Goal: Task Accomplishment & Management: Manage account settings

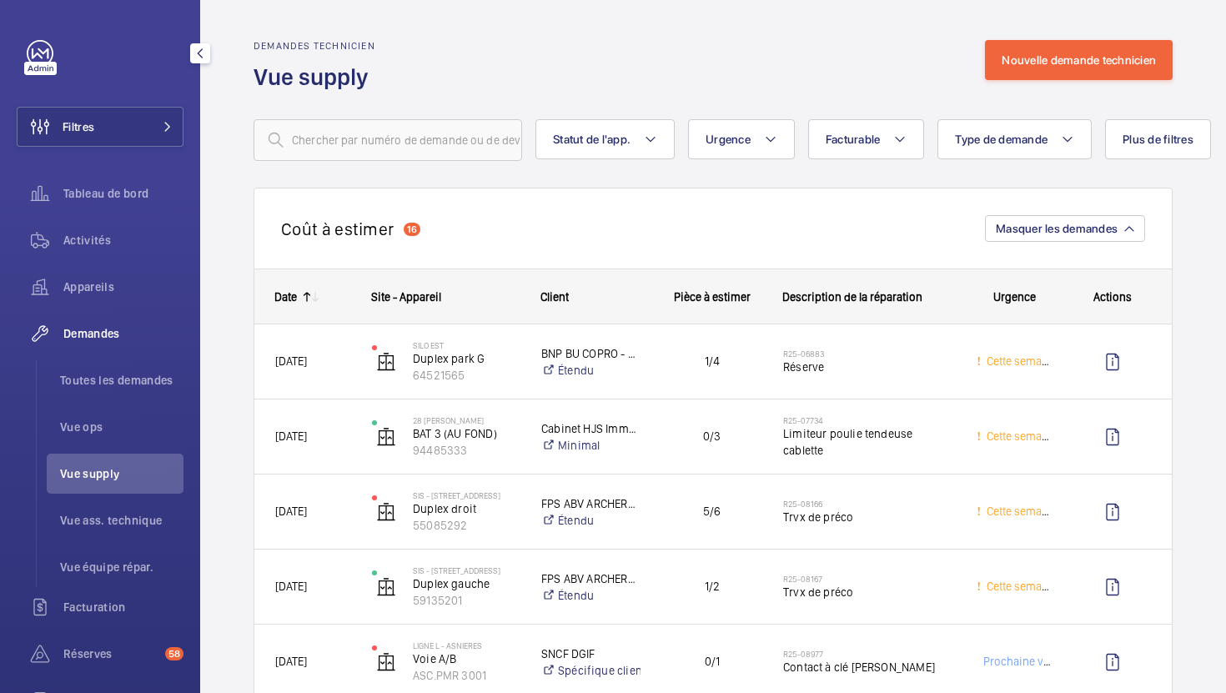
click at [103, 480] on span "Vue supply" at bounding box center [121, 473] width 123 height 17
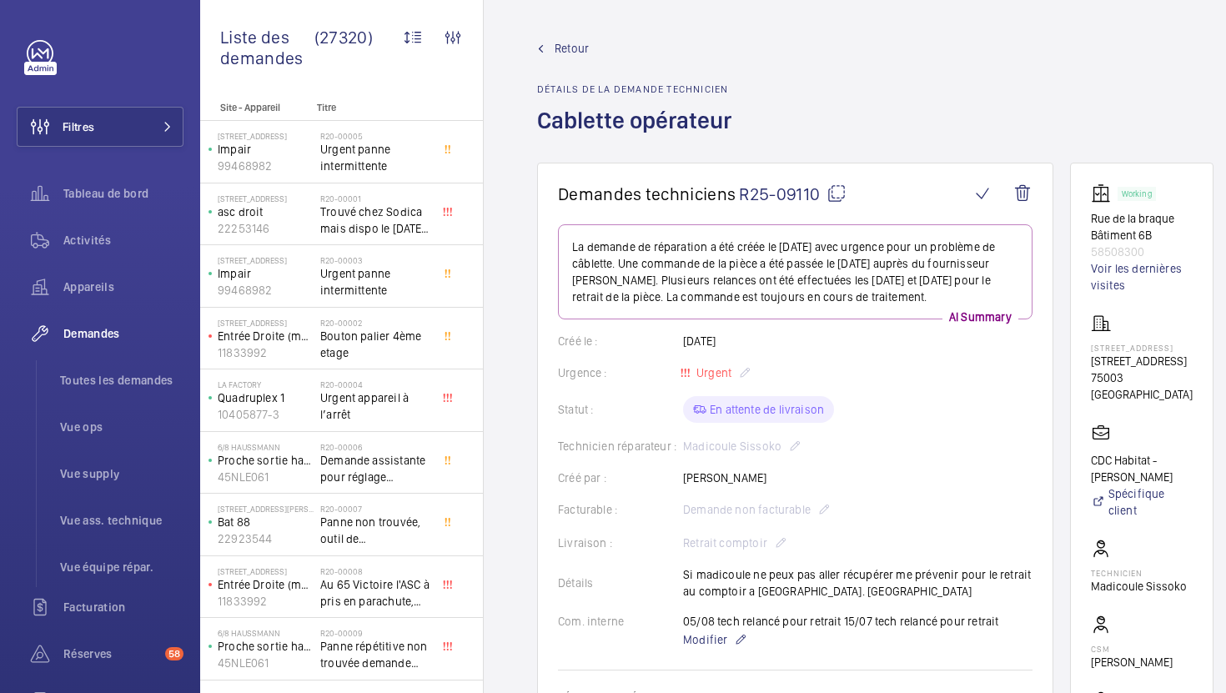
scroll to position [88, 0]
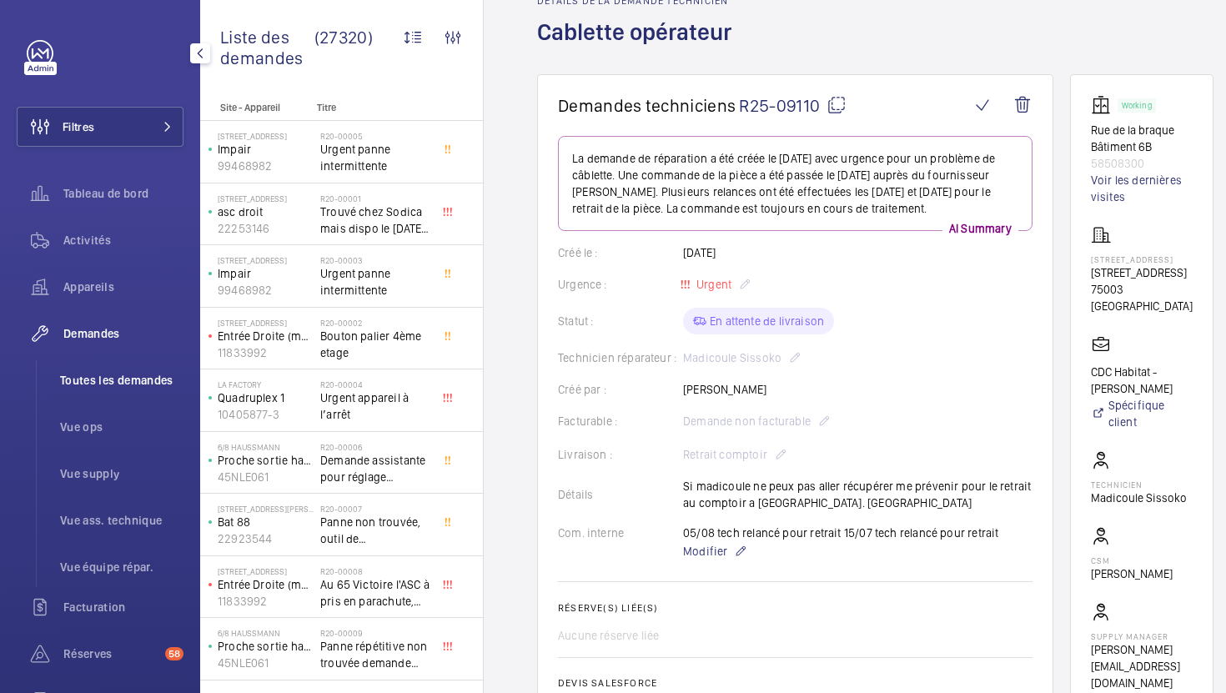
click at [114, 384] on span "Toutes les demandes" at bounding box center [121, 380] width 123 height 17
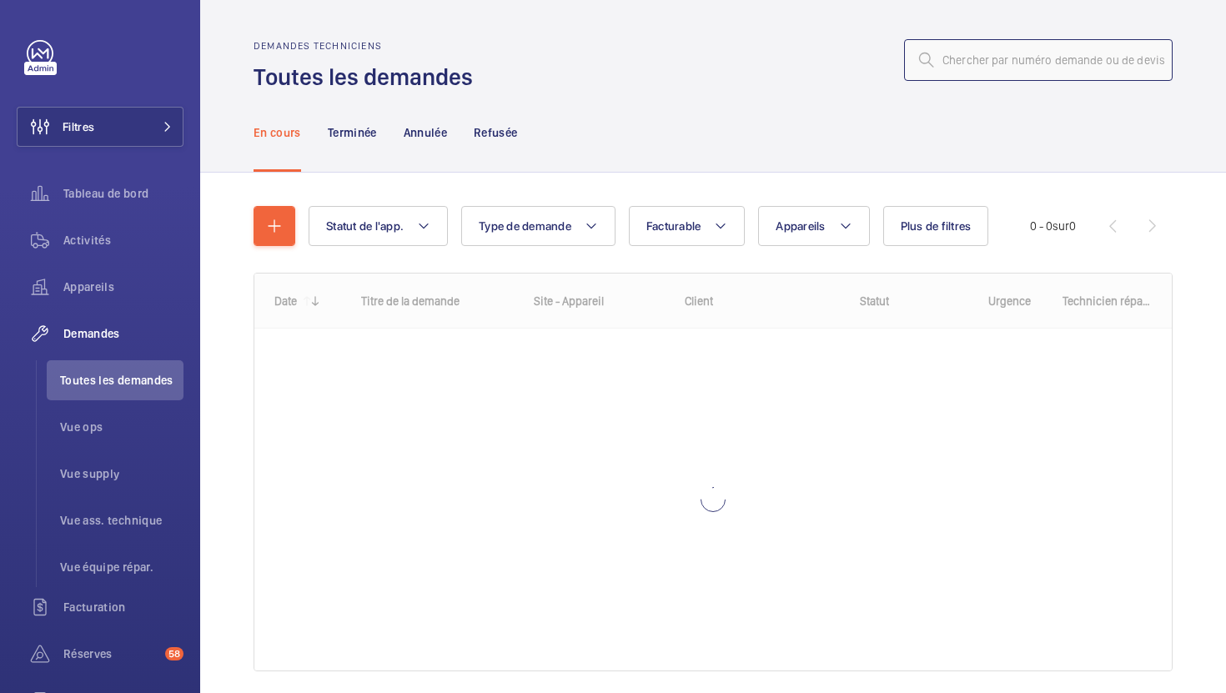
click at [1016, 58] on input "text" at bounding box center [1038, 60] width 269 height 42
paste input "R25-10704"
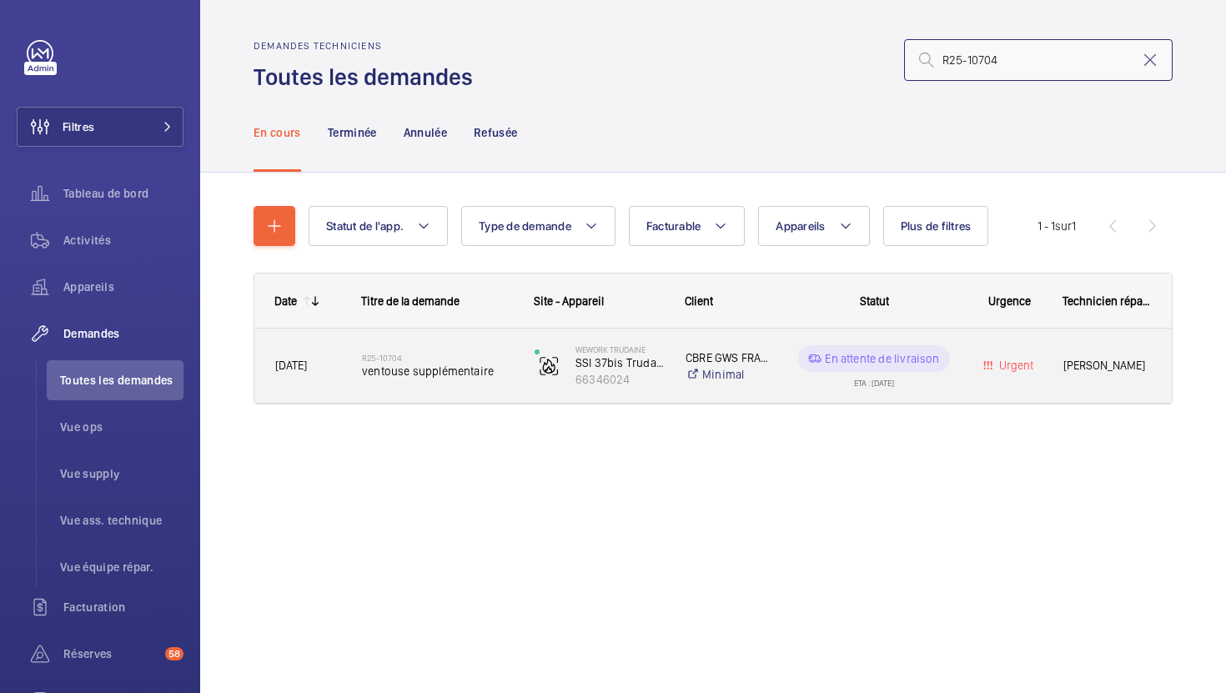
type input "R25-10704"
click at [515, 388] on div "WeWork Trudaine SSI 37bis Trudaine 66346024" at bounding box center [589, 366] width 149 height 68
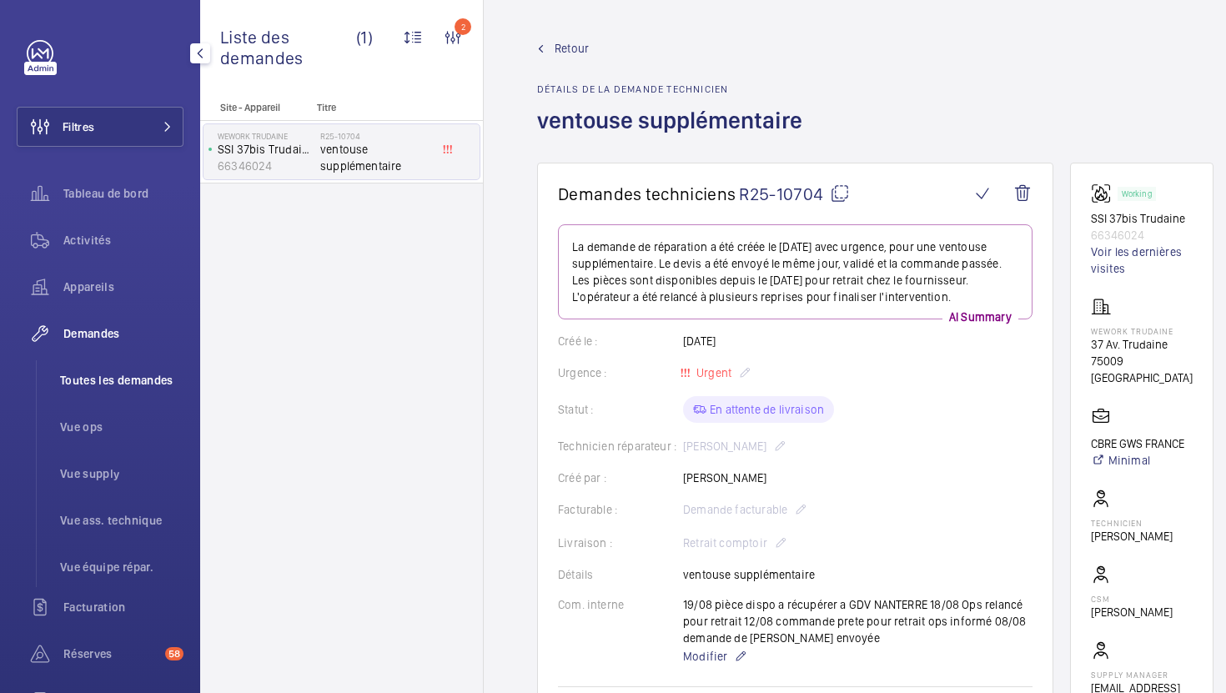
click at [146, 375] on span "Toutes les demandes" at bounding box center [121, 380] width 123 height 17
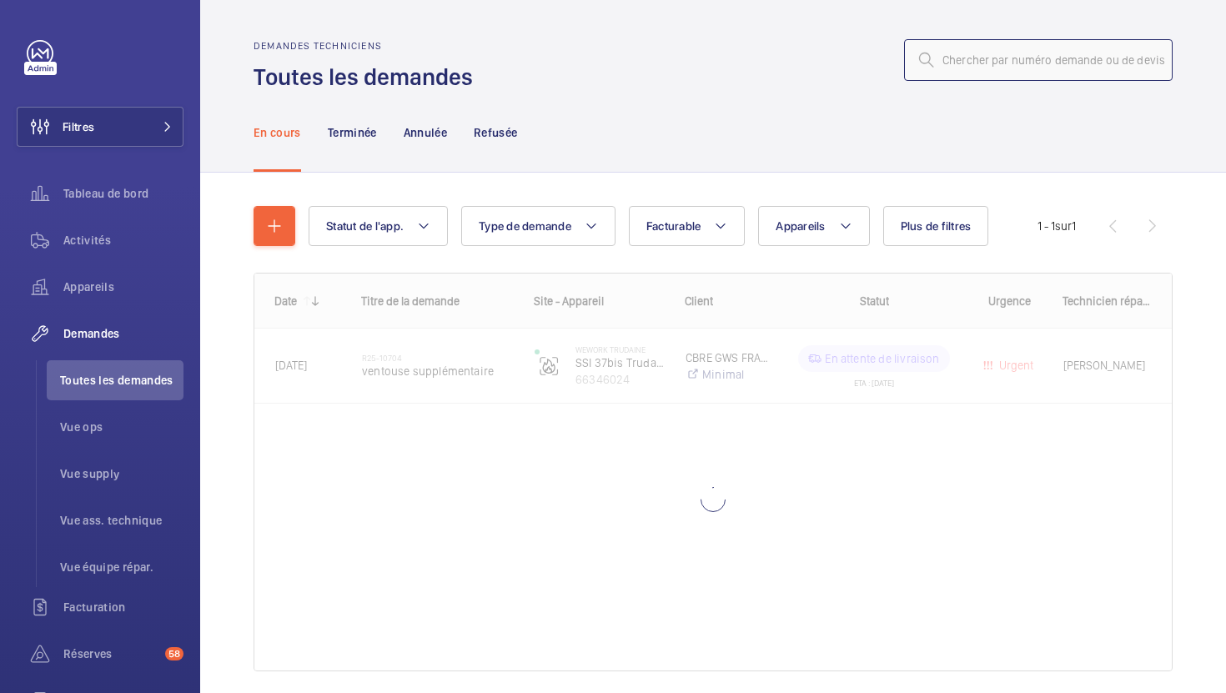
click at [1033, 63] on input "text" at bounding box center [1038, 60] width 269 height 42
paste input "R25-10040"
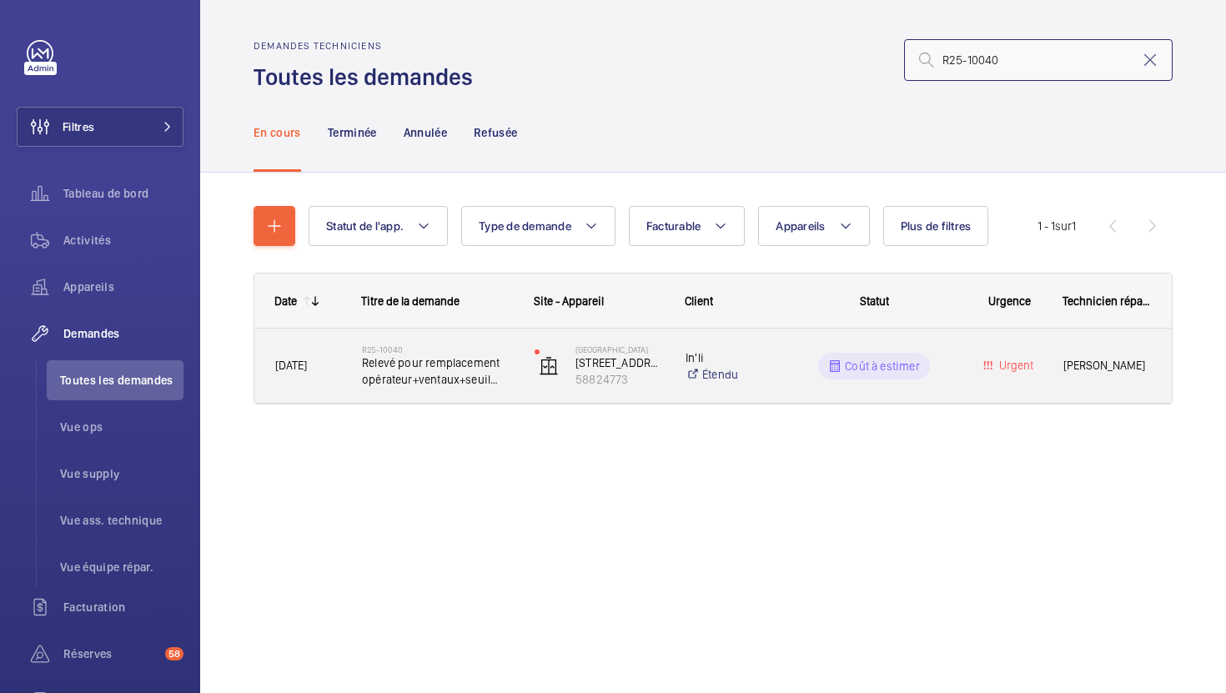
type input "R25-10040"
click at [555, 393] on div "4069 - RUEIL 01 12 Rue Camille Saint Sens 58824773" at bounding box center [589, 366] width 149 height 68
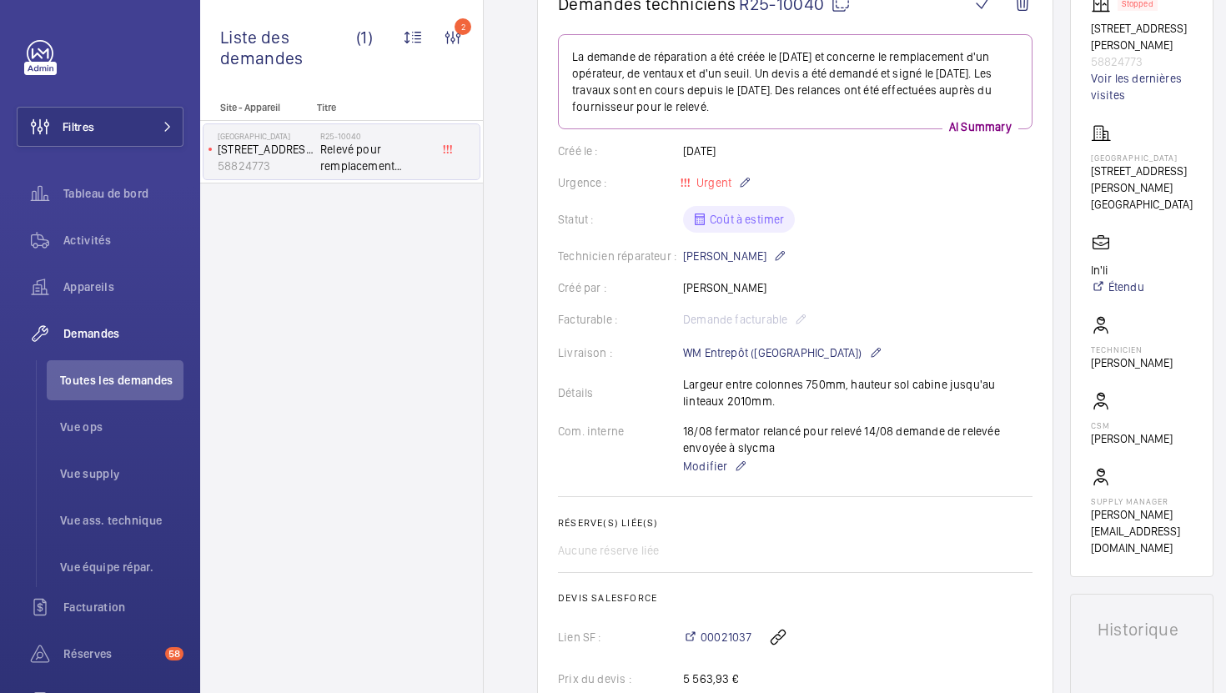
scroll to position [173, 0]
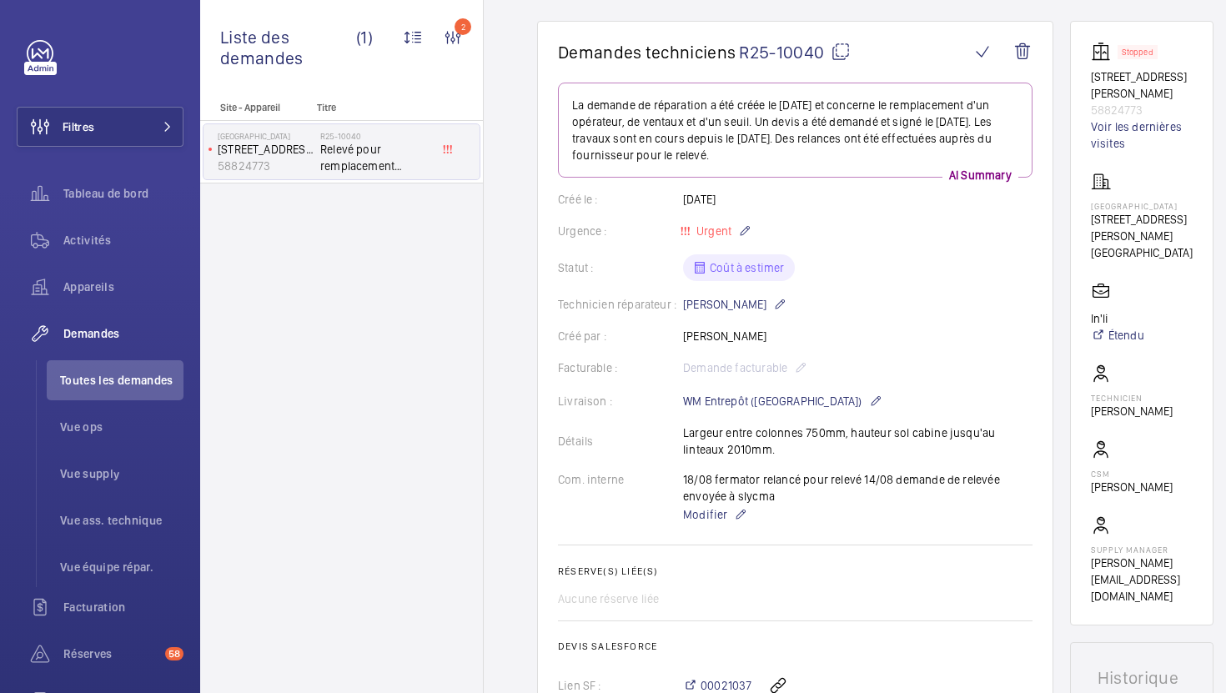
click at [841, 38] on wm-front-card "Demandes techniciens R25-10040 La demande de réparation a été créée le 24/07/20…" at bounding box center [795, 452] width 516 height 863
click at [841, 44] on mat-icon at bounding box center [841, 52] width 20 height 20
drag, startPoint x: 1161, startPoint y: 272, endPoint x: 1072, endPoint y: 214, distance: 106.6
click at [1072, 214] on wm-front-card "Stopped 12 Rue Camille Saint Sens 58824773 Voir les dernières visites 4069 - RU…" at bounding box center [1141, 323] width 143 height 605
copy div "1 Rue Camille Saint Sens 92500 Rueil 92500 RUEIL-MALMAISON"
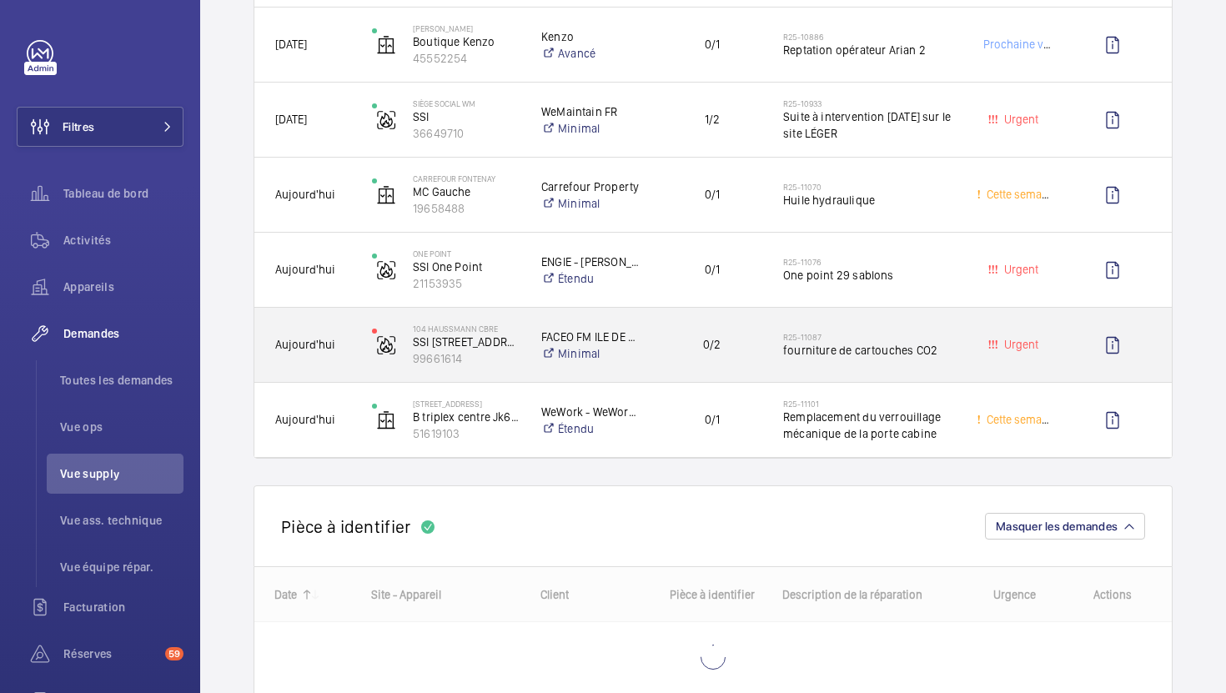
scroll to position [1143, 0]
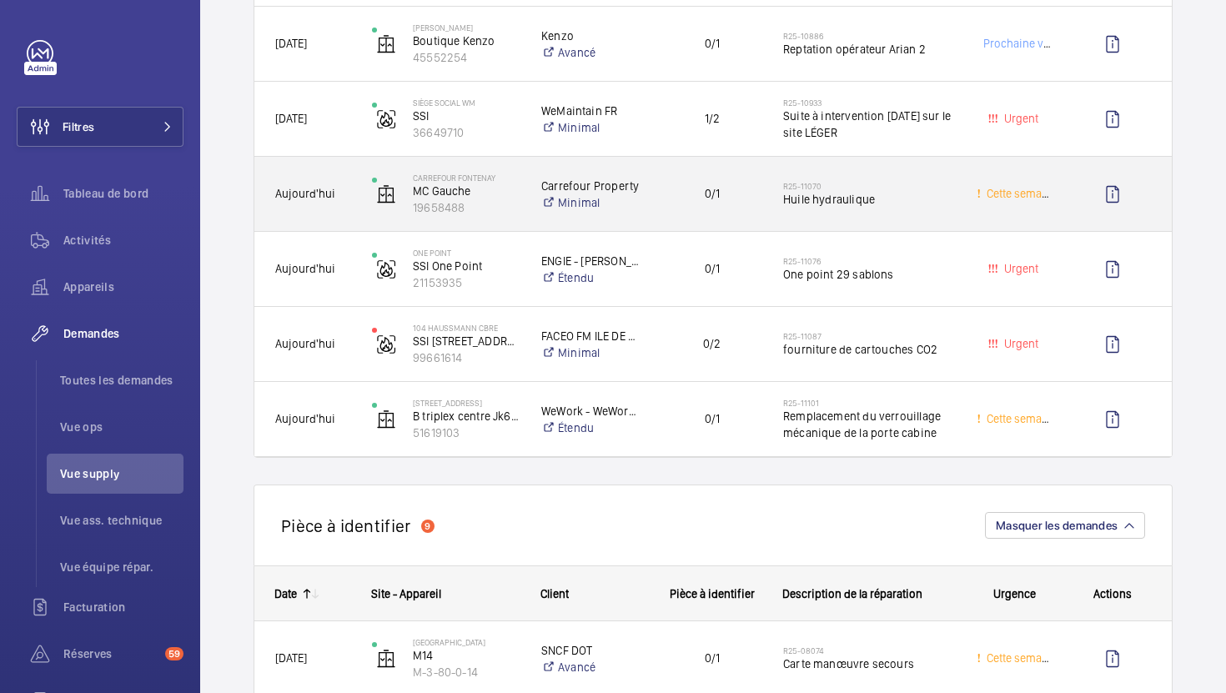
click at [746, 221] on div "0/1" at bounding box center [701, 194] width 121 height 74
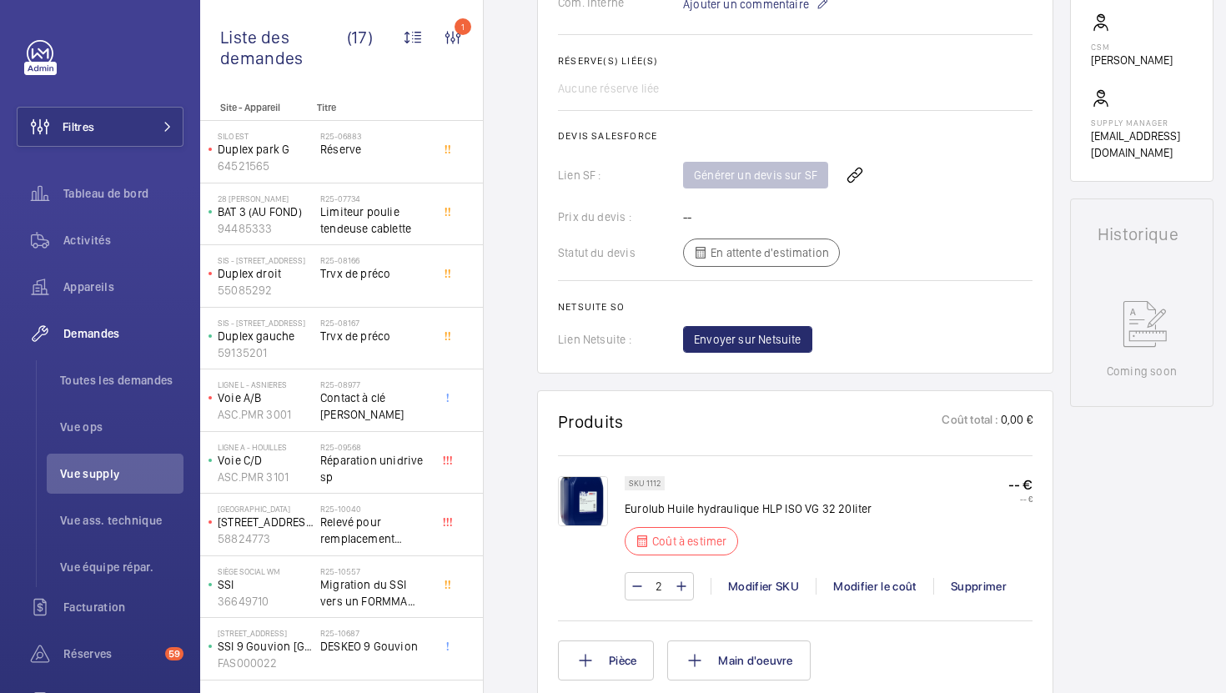
scroll to position [612, 0]
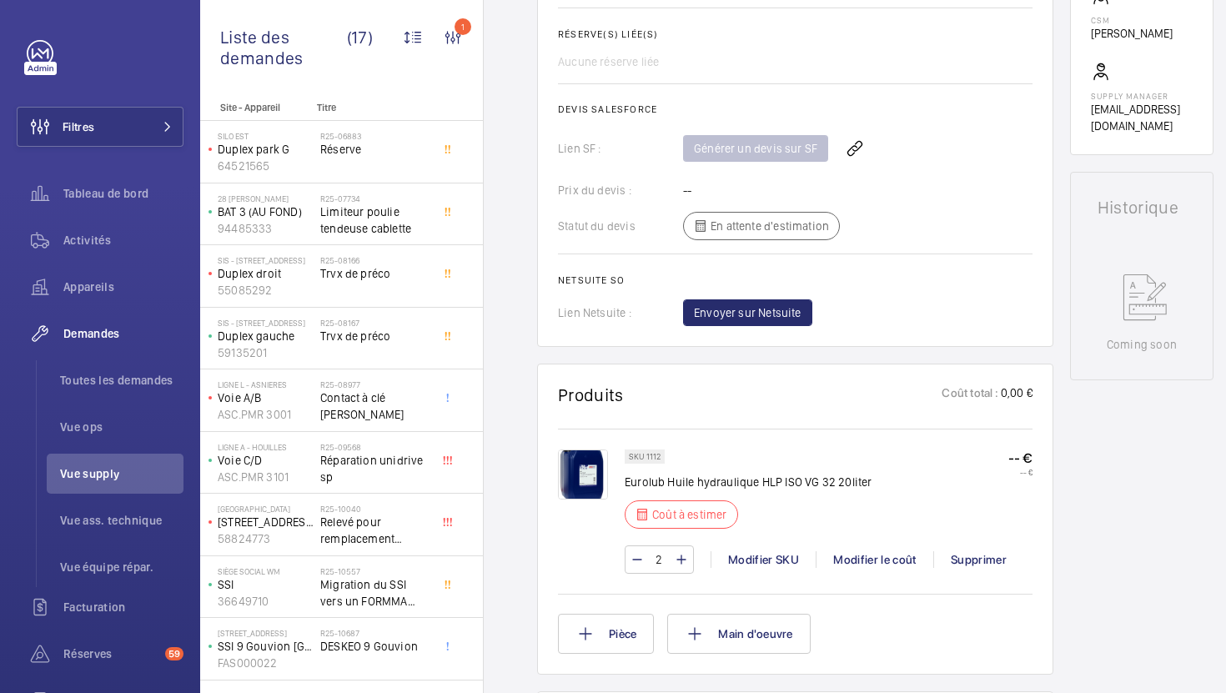
click at [648, 458] on p "SKU 1112" at bounding box center [645, 457] width 32 height 6
copy p "1112"
click at [850, 567] on div "Modifier le coût" at bounding box center [875, 559] width 118 height 17
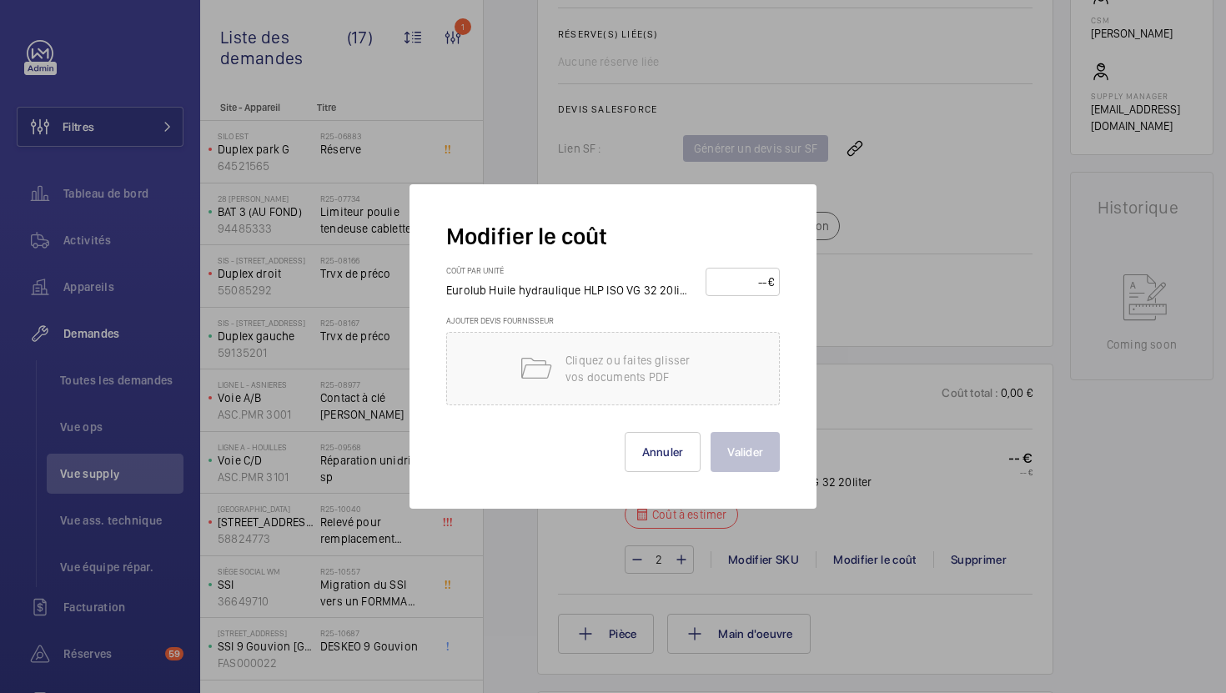
click at [747, 291] on input "number" at bounding box center [739, 282] width 57 height 27
type input "130"
click at [743, 457] on button "Valider" at bounding box center [745, 452] width 69 height 40
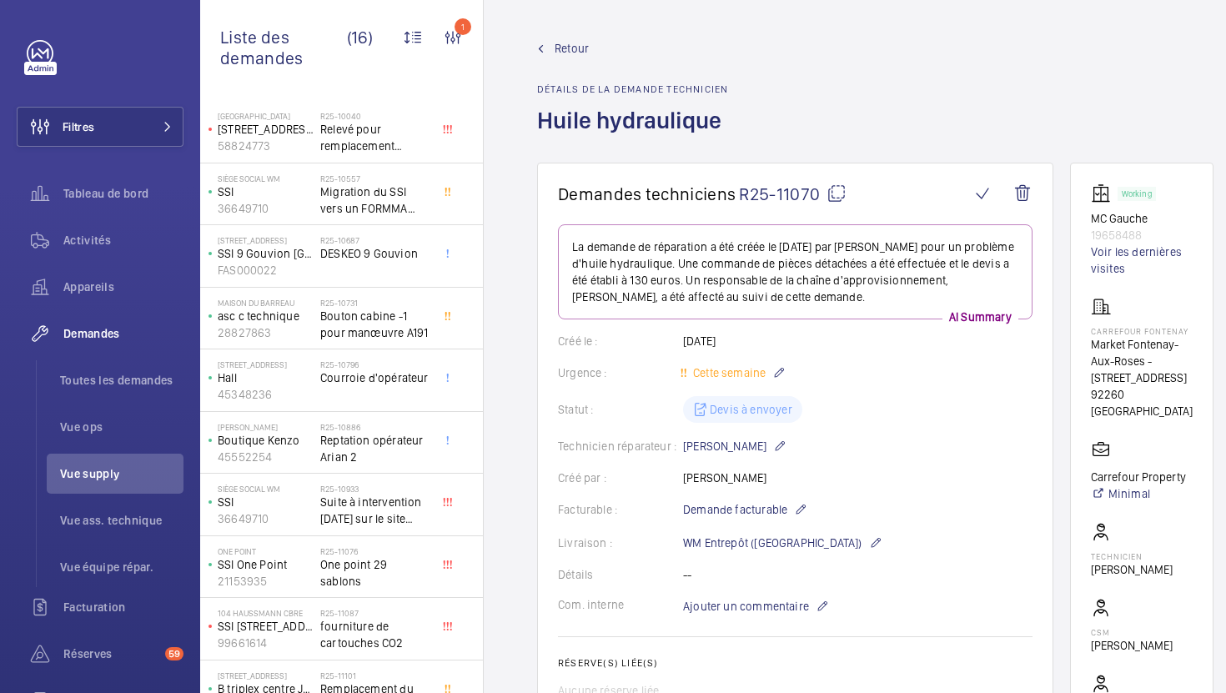
scroll to position [422, 0]
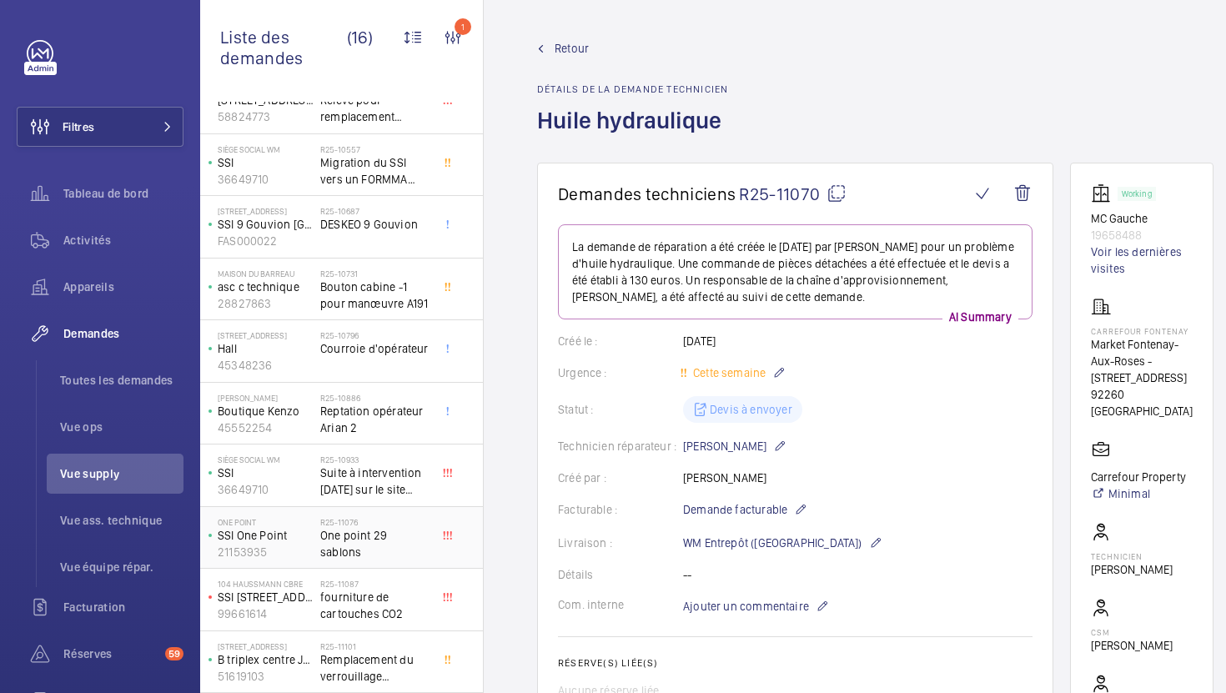
click at [404, 549] on div "R25-11076 One point 29 sablons" at bounding box center [375, 541] width 110 height 48
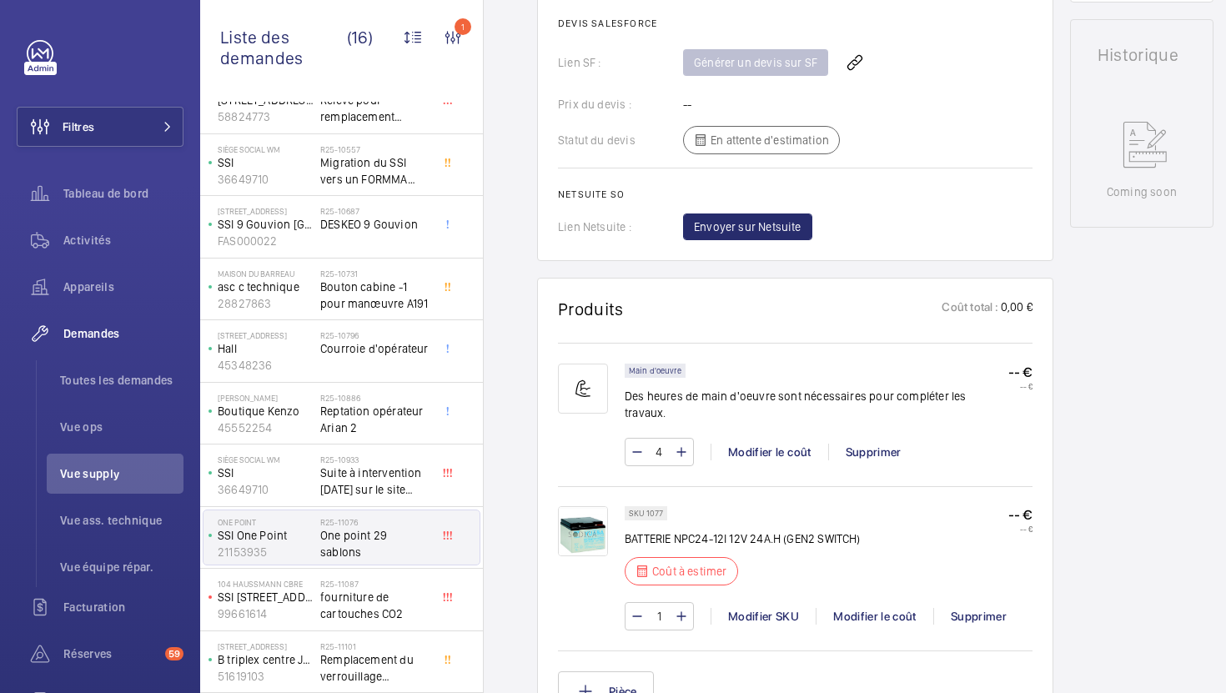
scroll to position [889, 0]
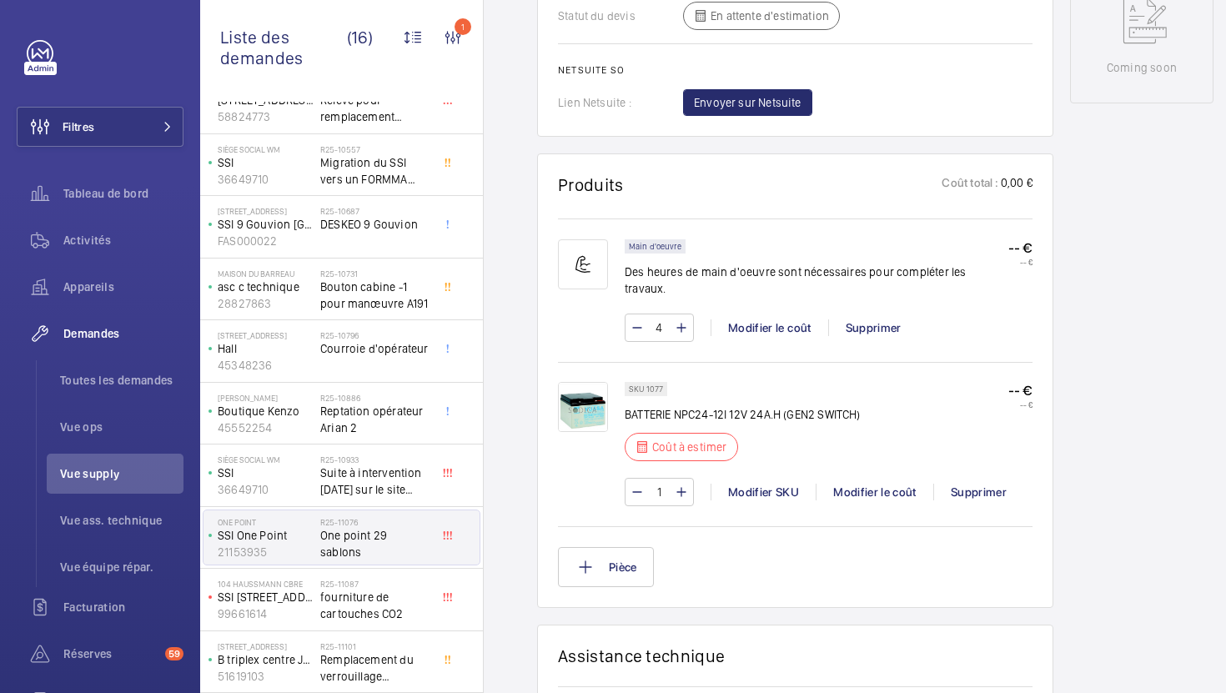
click at [709, 406] on p "BATTERIE NPC24-12I 12V 24A.H (GEN2 SWITCH)" at bounding box center [743, 414] width 236 height 17
copy div "BATTERIE NPC24-12I 12V 24A.H (GEN2 SWITCH)"
click at [904, 484] on div "Modifier le coût" at bounding box center [875, 492] width 118 height 17
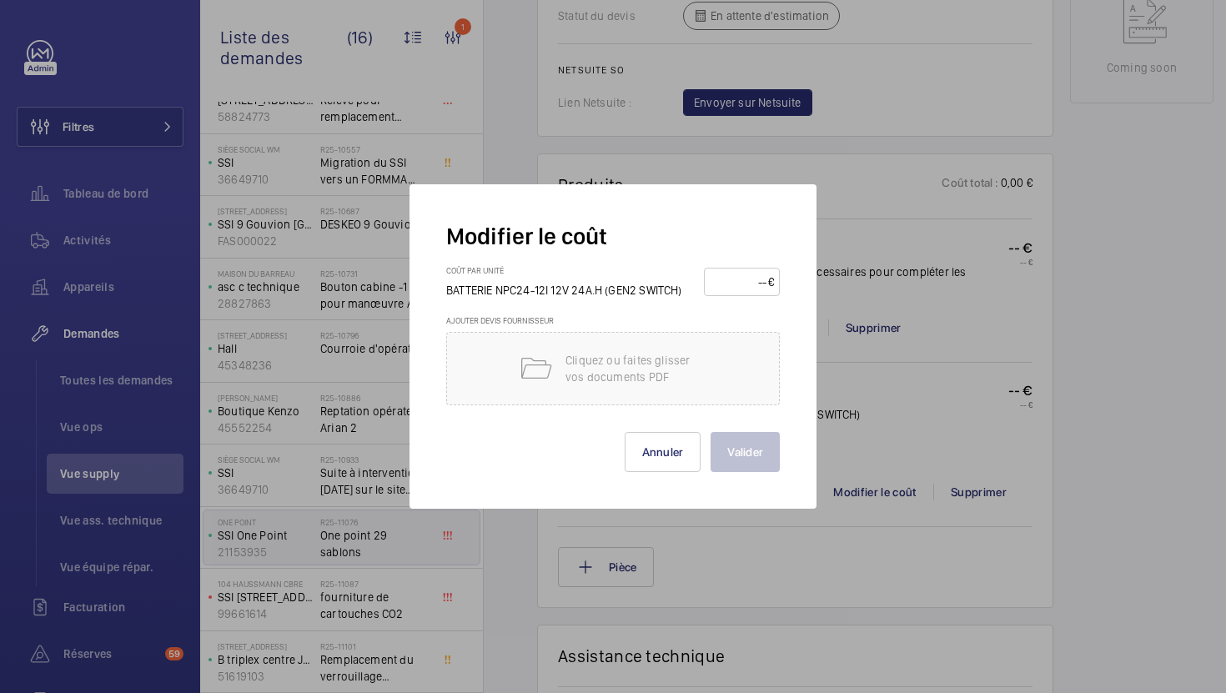
click at [751, 285] on input "number" at bounding box center [739, 282] width 58 height 27
type input "355"
click at [755, 445] on button "Valider" at bounding box center [745, 452] width 69 height 40
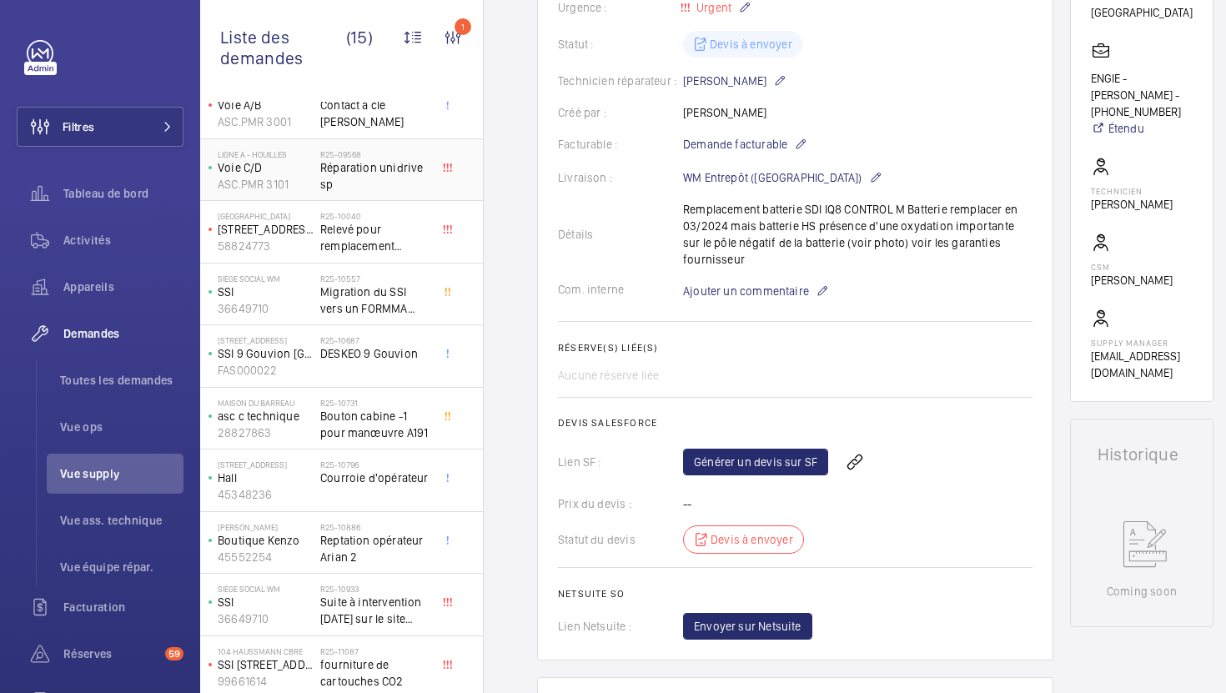
scroll to position [360, 0]
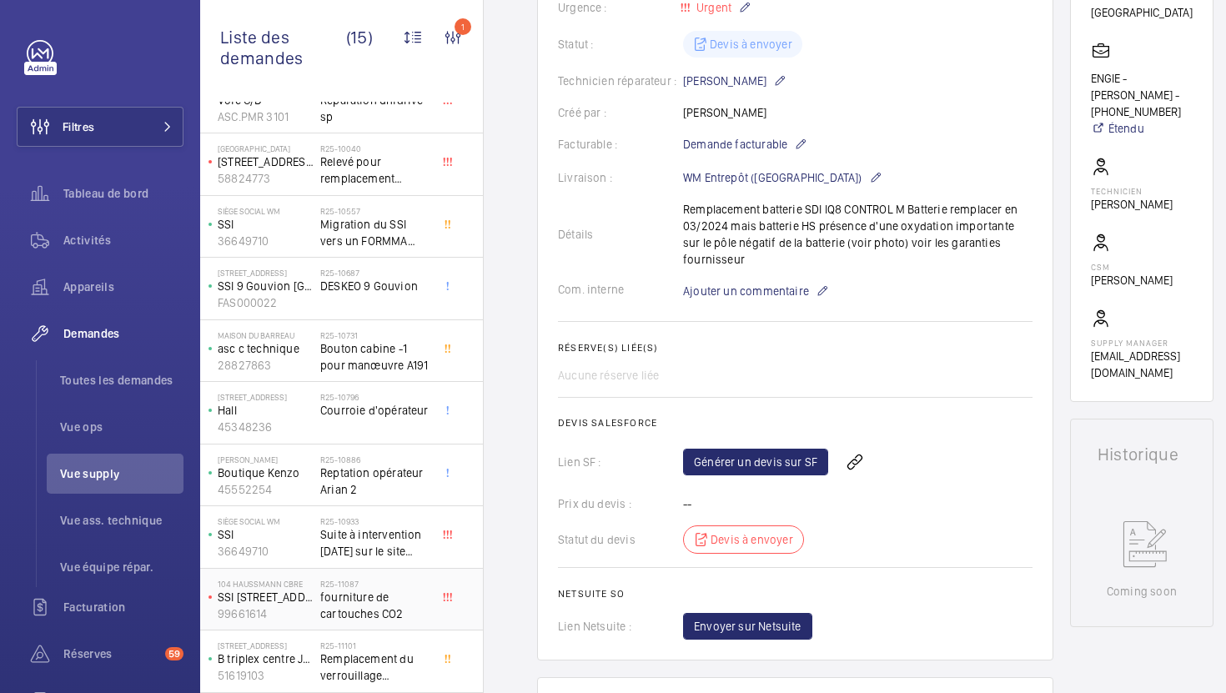
click at [427, 618] on span "fourniture de cartouches CO2" at bounding box center [375, 605] width 110 height 33
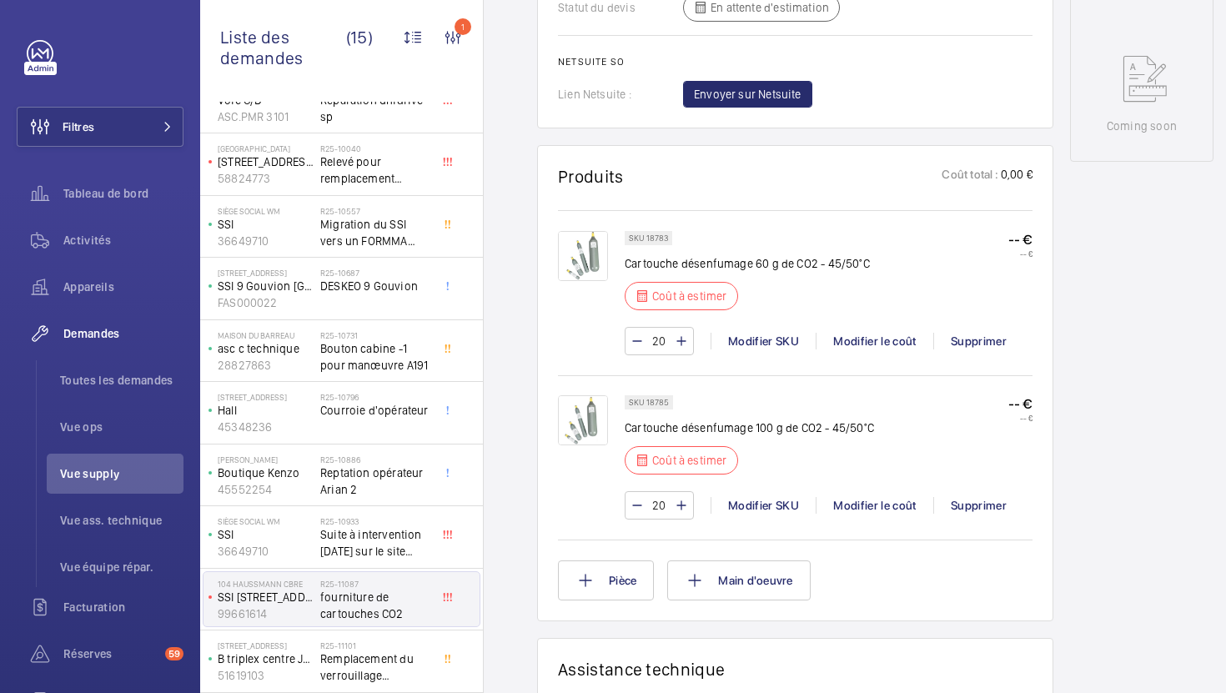
scroll to position [856, 0]
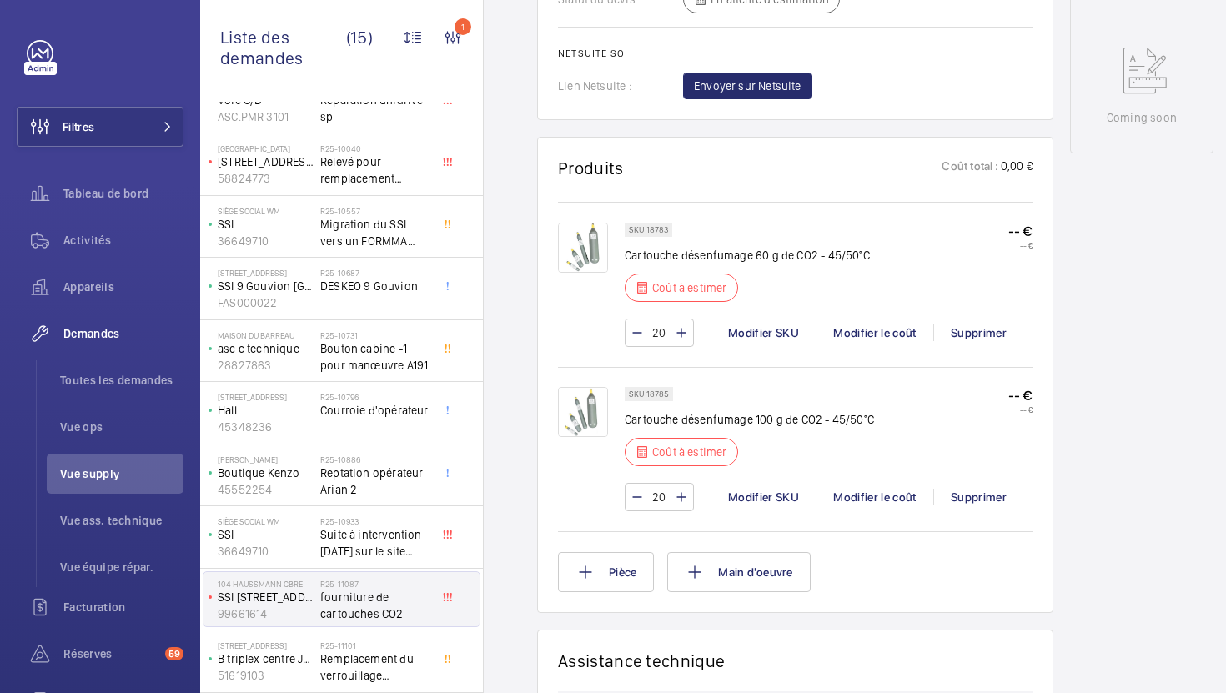
click at [711, 259] on p "Cartouche désenfumage 60 g de CO2 - 45/50°C" at bounding box center [747, 255] width 245 height 17
copy div "Cartouche désenfumage 60 g de CO2 - 45/50°C"
click at [850, 333] on div "Modifier le coût" at bounding box center [875, 332] width 118 height 17
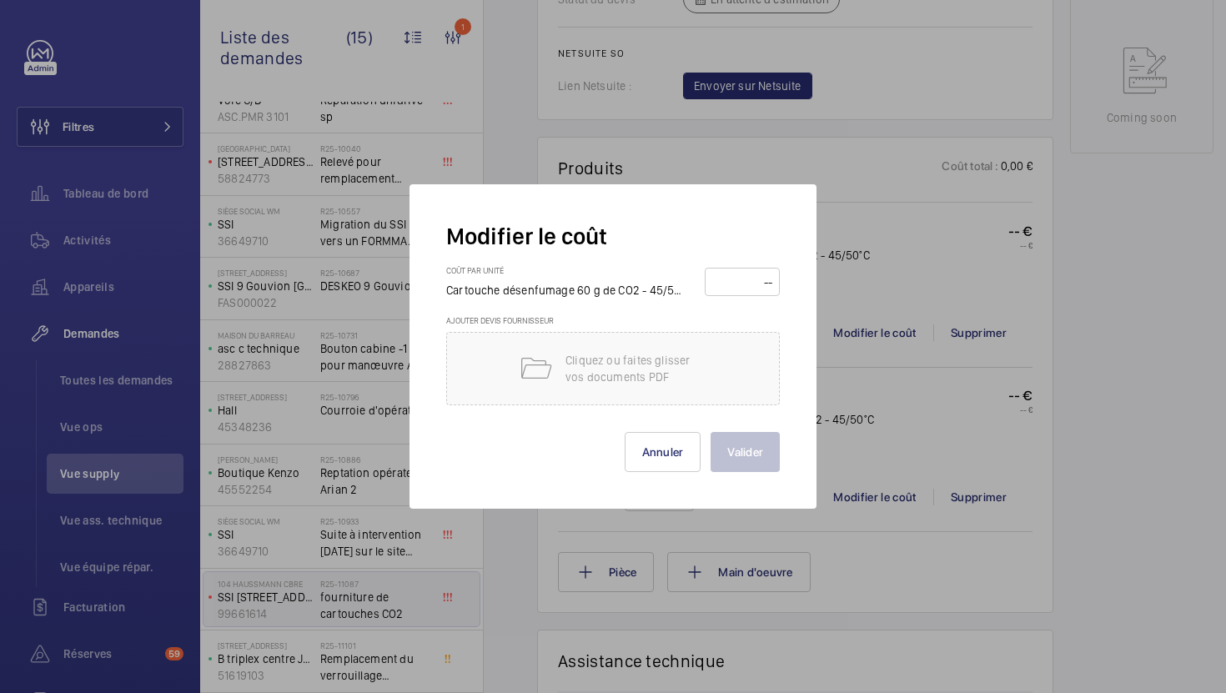
click at [734, 290] on input "number" at bounding box center [742, 282] width 63 height 27
type input "15"
click at [711, 432] on button "Valider" at bounding box center [745, 452] width 69 height 40
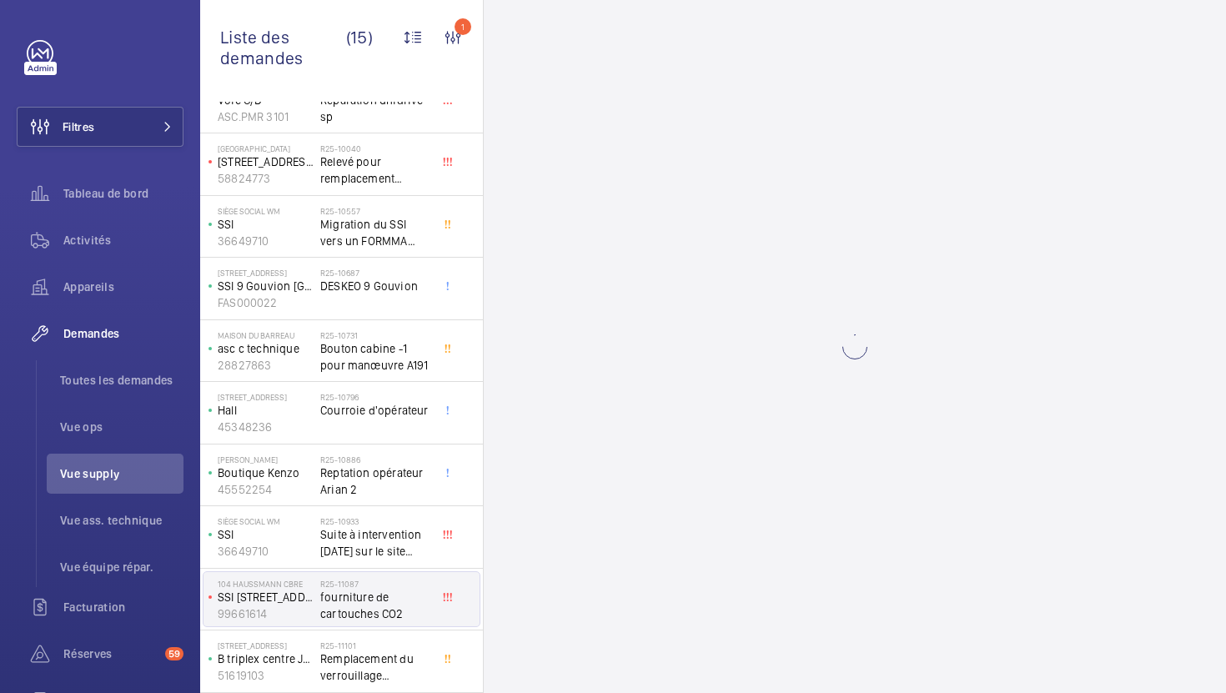
scroll to position [0, 0]
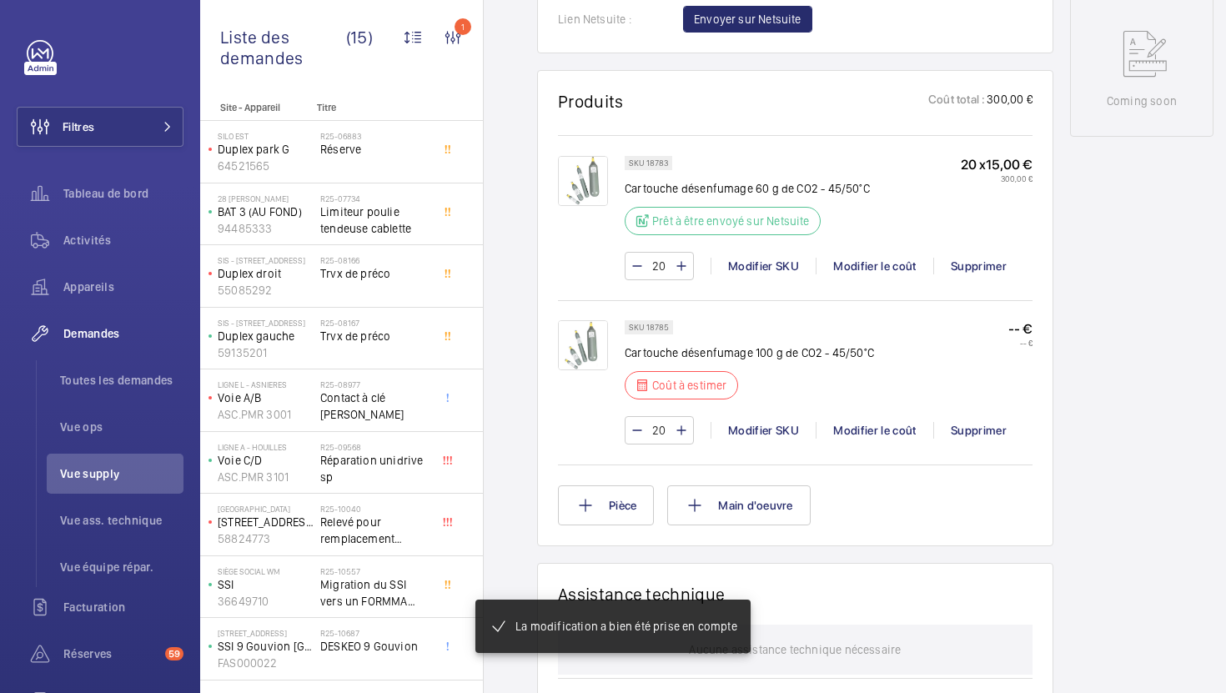
click at [793, 361] on p "Cartouche désenfumage 100 g de CO2 - 45/50°C" at bounding box center [749, 352] width 249 height 17
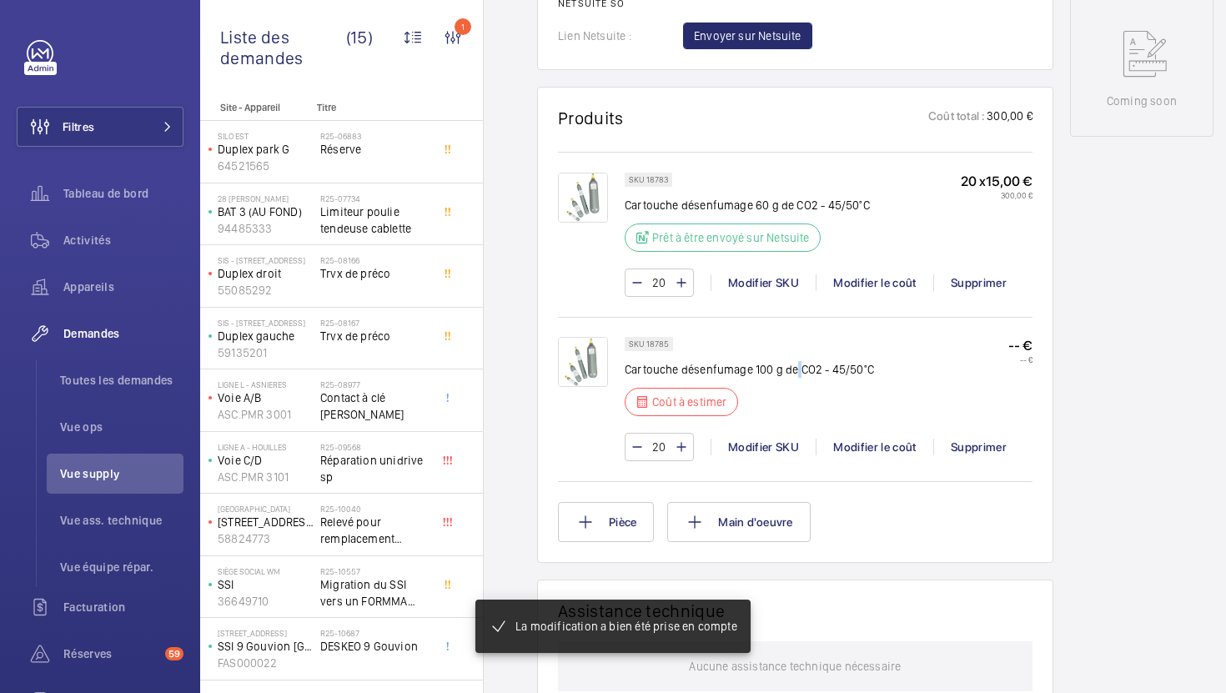
click at [793, 374] on p "Cartouche désenfumage 100 g de CO2 - 45/50°C" at bounding box center [749, 369] width 249 height 17
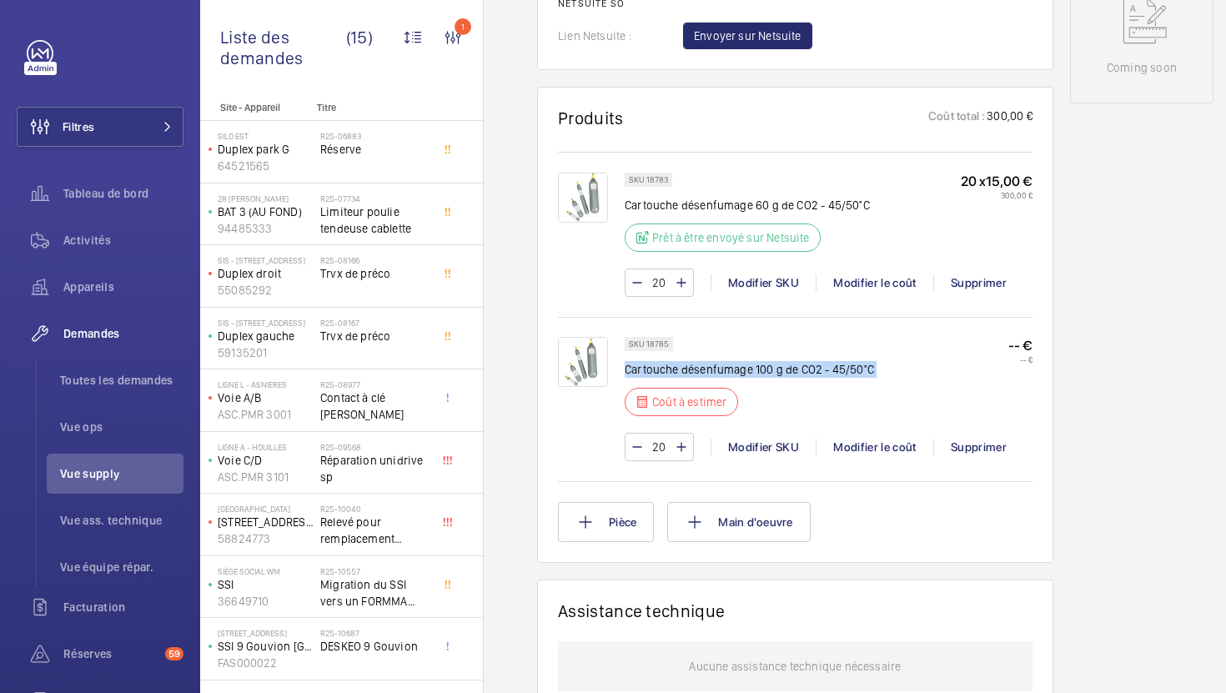
copy div "Cartouche désenfumage 100 g de CO2 - 45/50°C"
click at [846, 450] on div "Modifier le coût" at bounding box center [875, 447] width 118 height 17
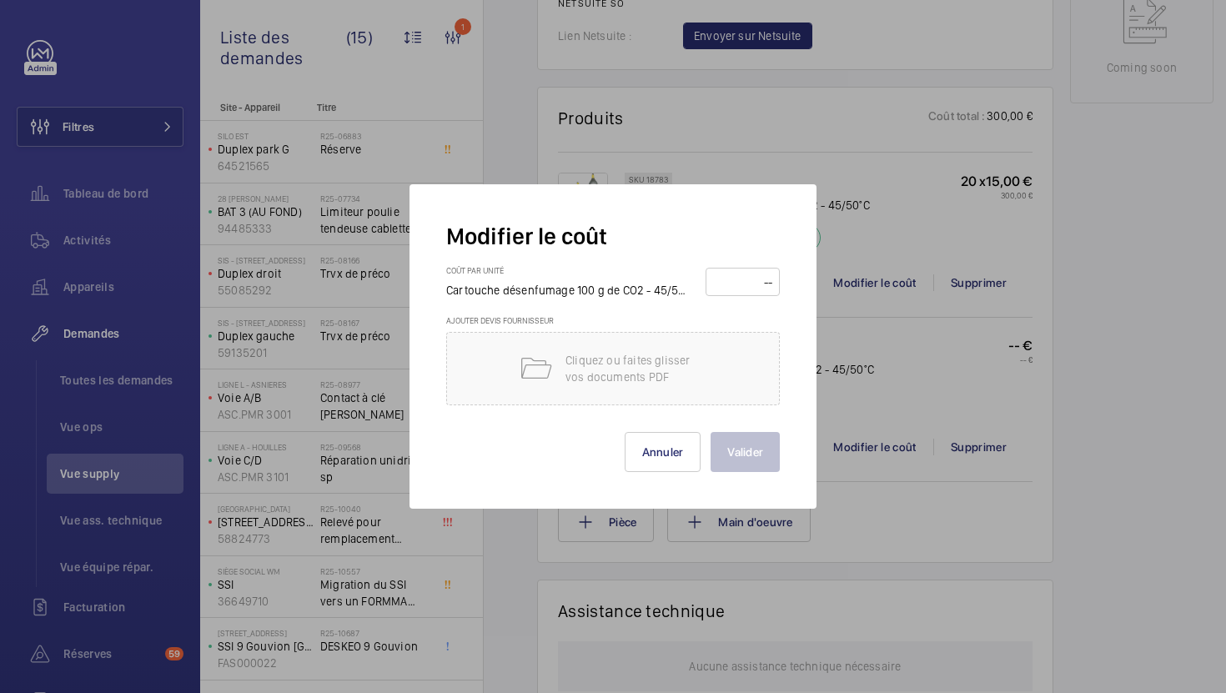
click at [741, 293] on input "number" at bounding box center [742, 282] width 63 height 27
type input "20"
click at [740, 453] on button "Valider" at bounding box center [745, 452] width 69 height 40
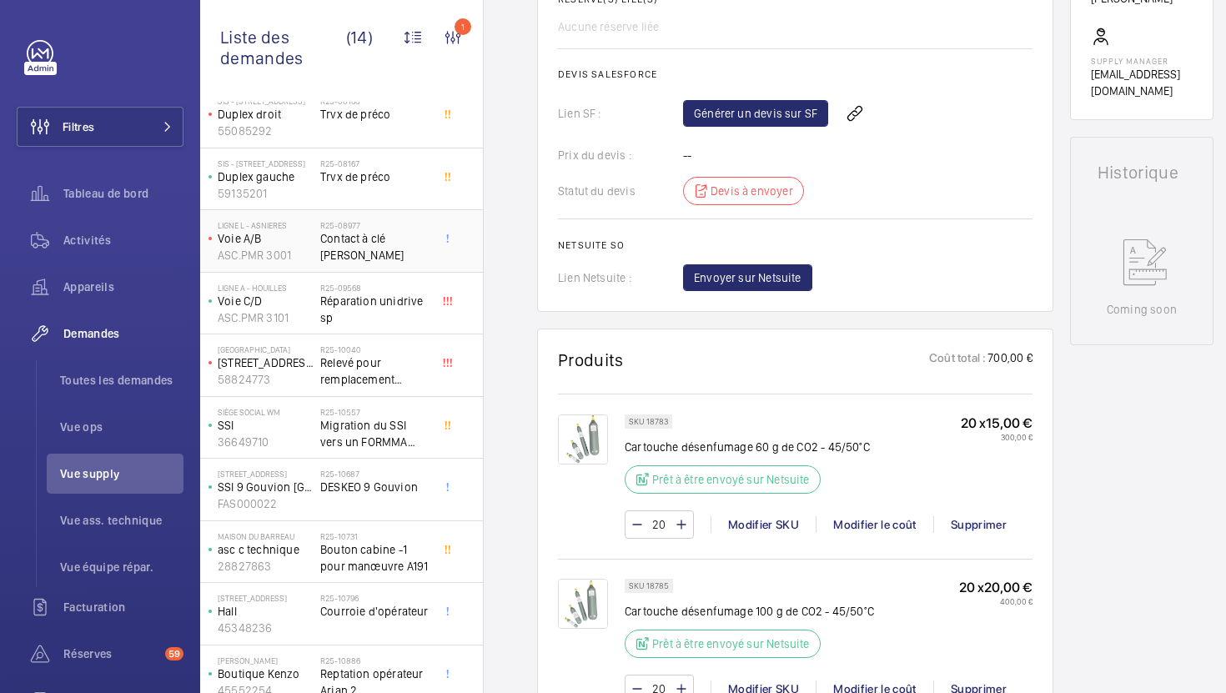
scroll to position [298, 0]
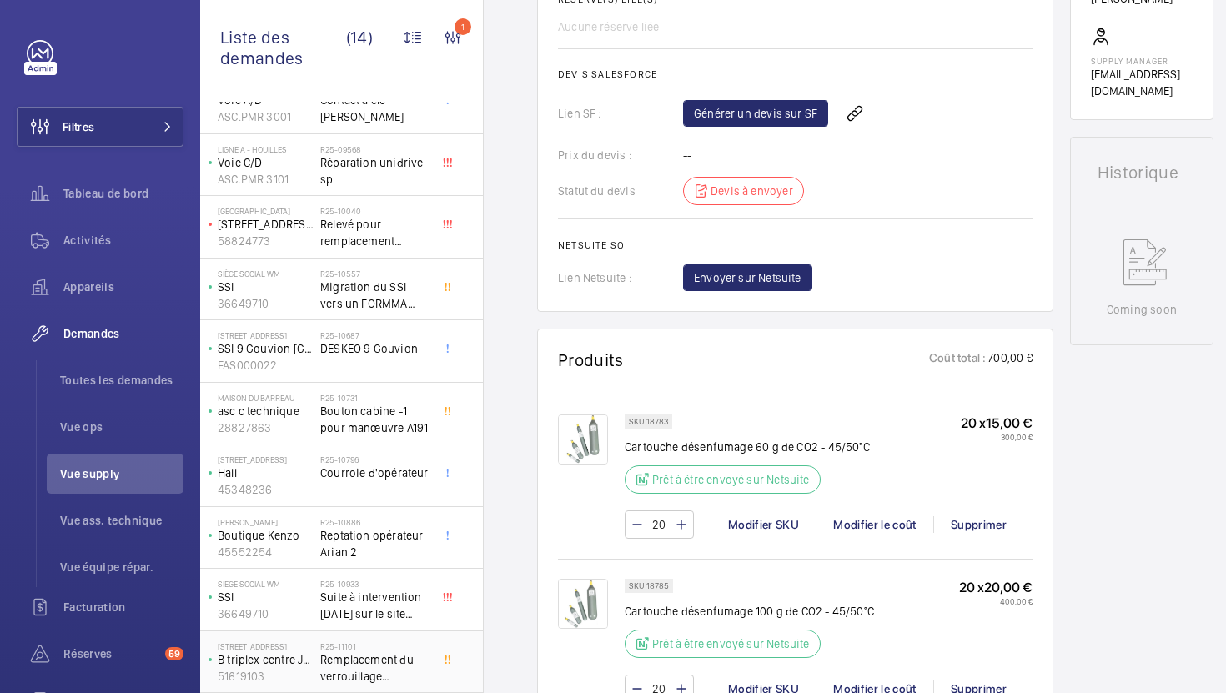
click at [427, 671] on span "Remplacement du verrouillage mécanique de la porte cabine" at bounding box center [375, 667] width 110 height 33
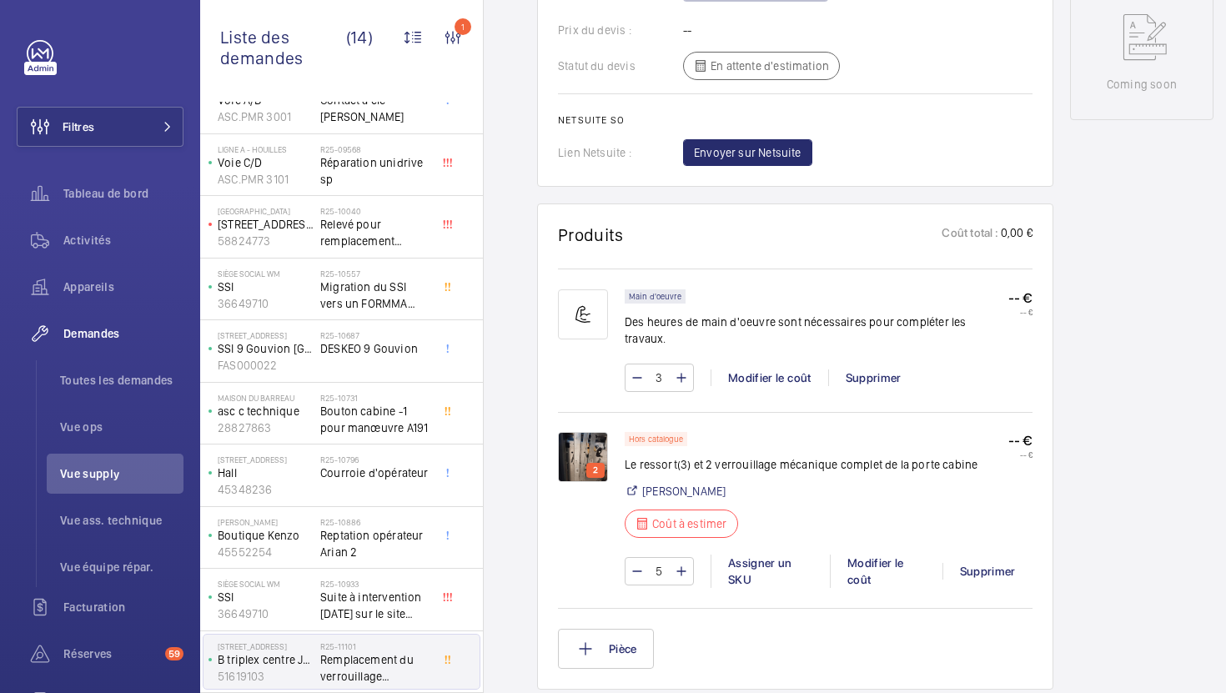
scroll to position [916, 0]
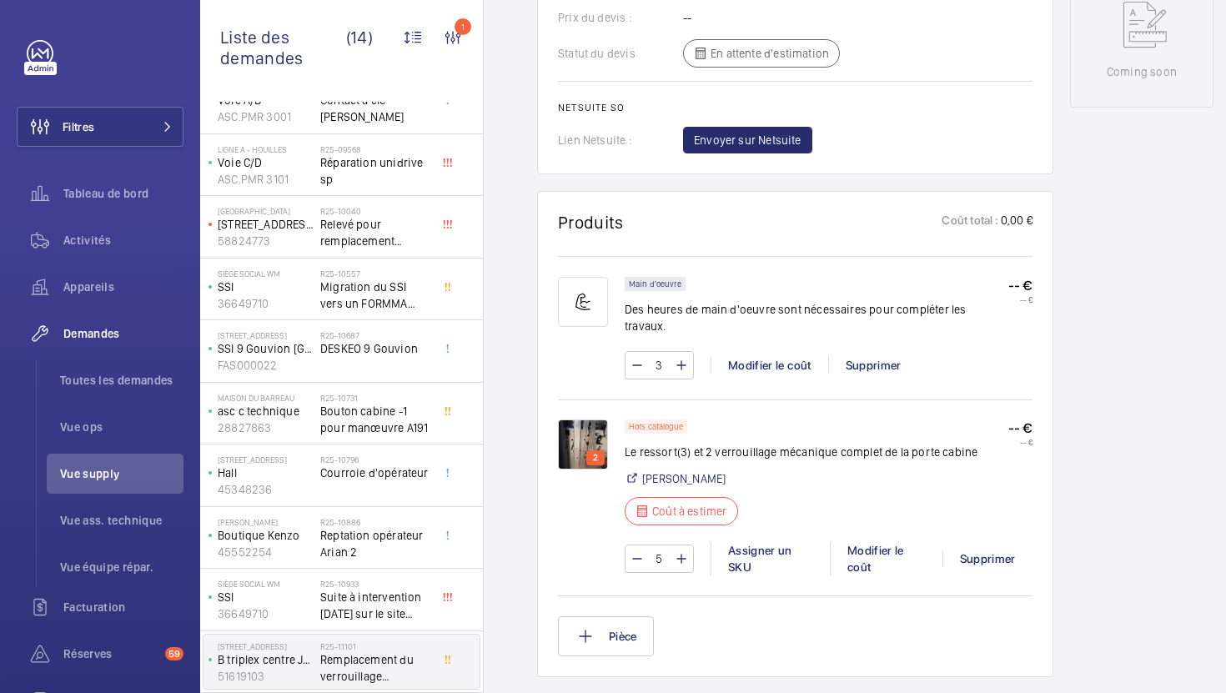
click at [565, 419] on img at bounding box center [583, 444] width 50 height 50
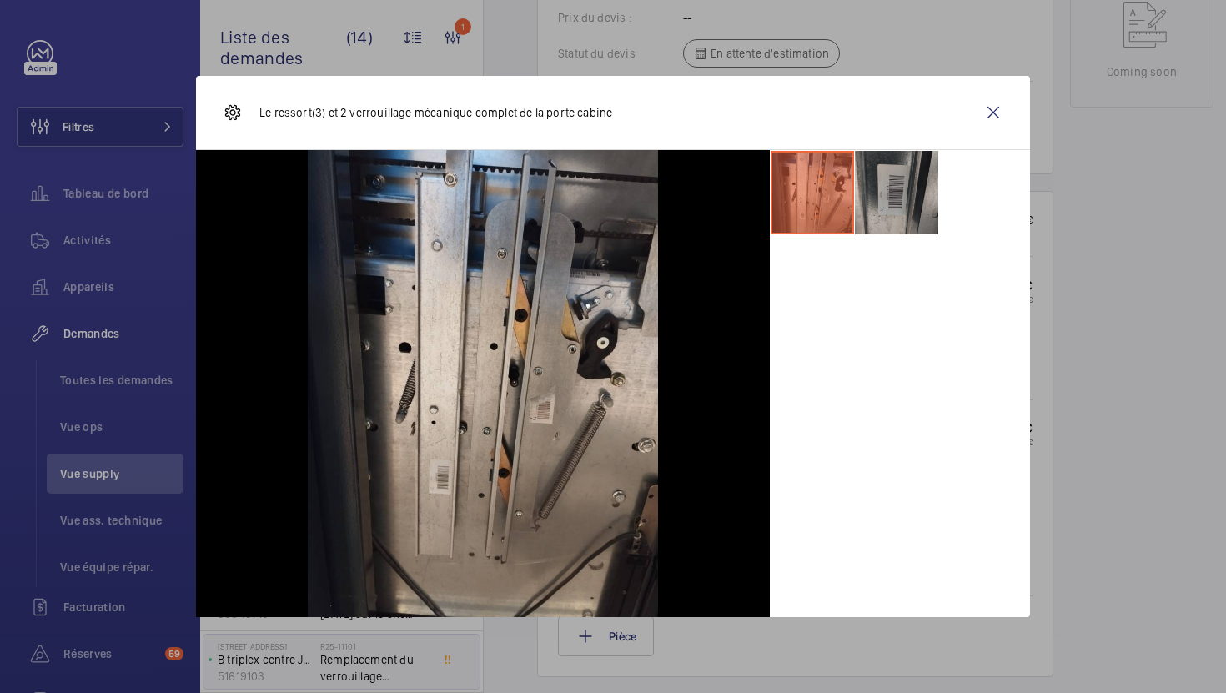
click at [917, 193] on li at bounding box center [896, 192] width 83 height 83
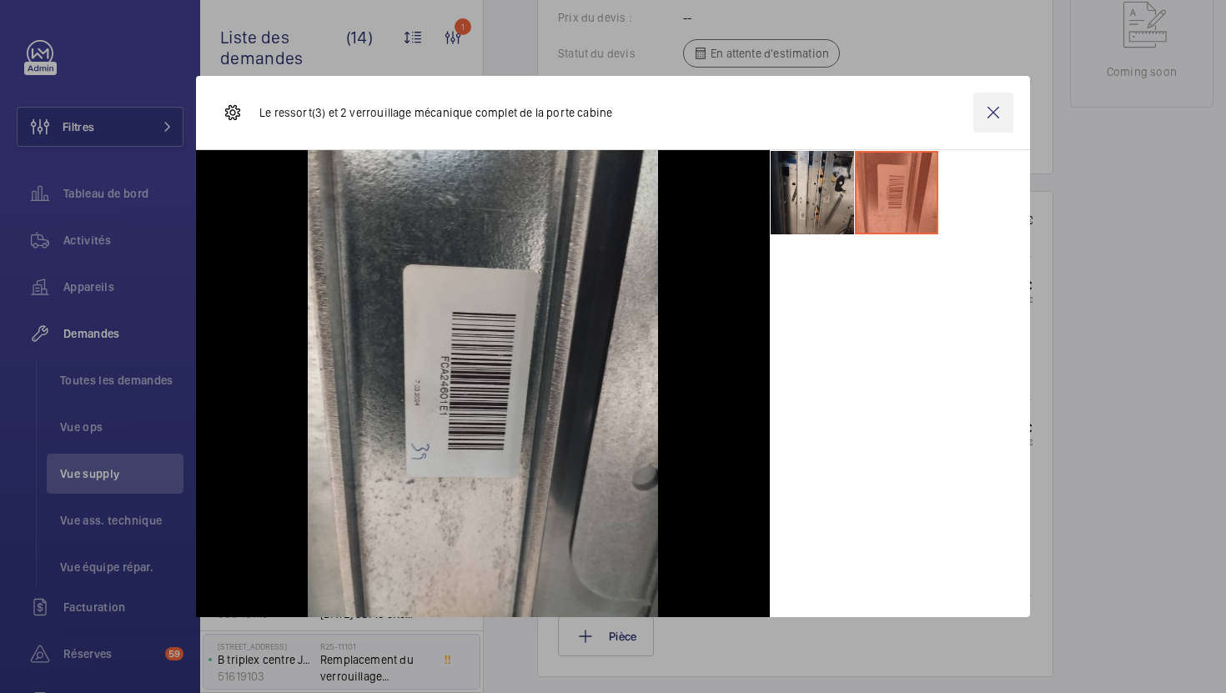
click at [992, 116] on wm-front-icon-button at bounding box center [993, 113] width 40 height 40
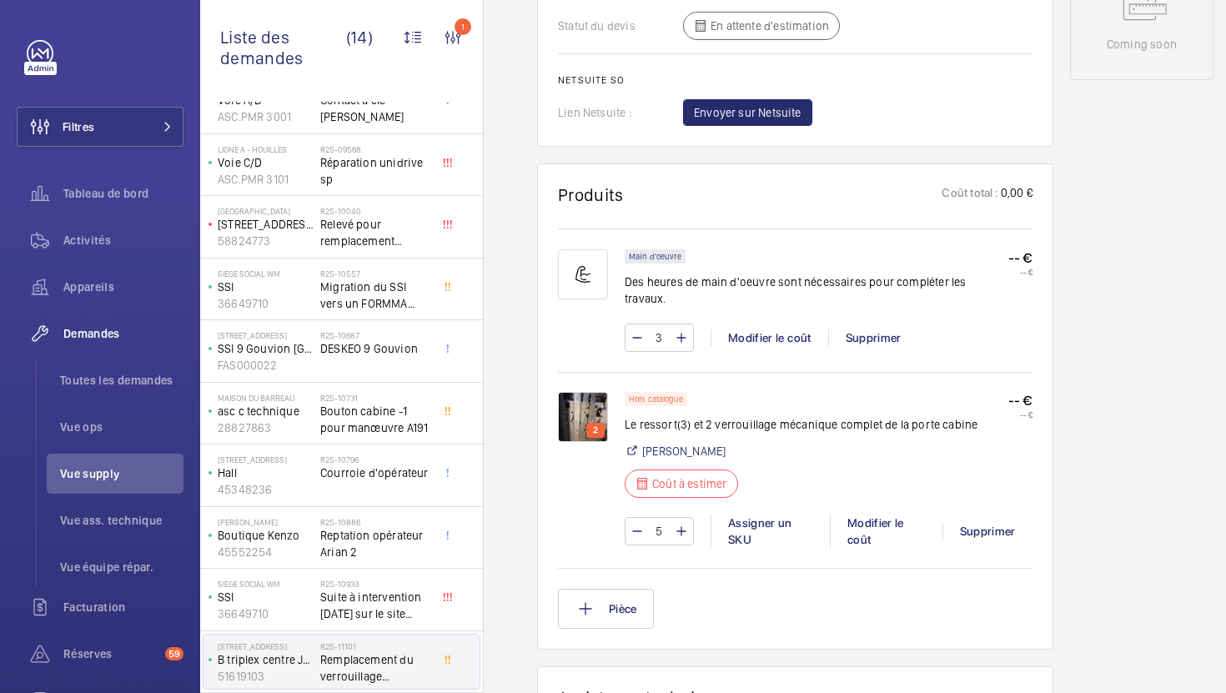
scroll to position [947, 0]
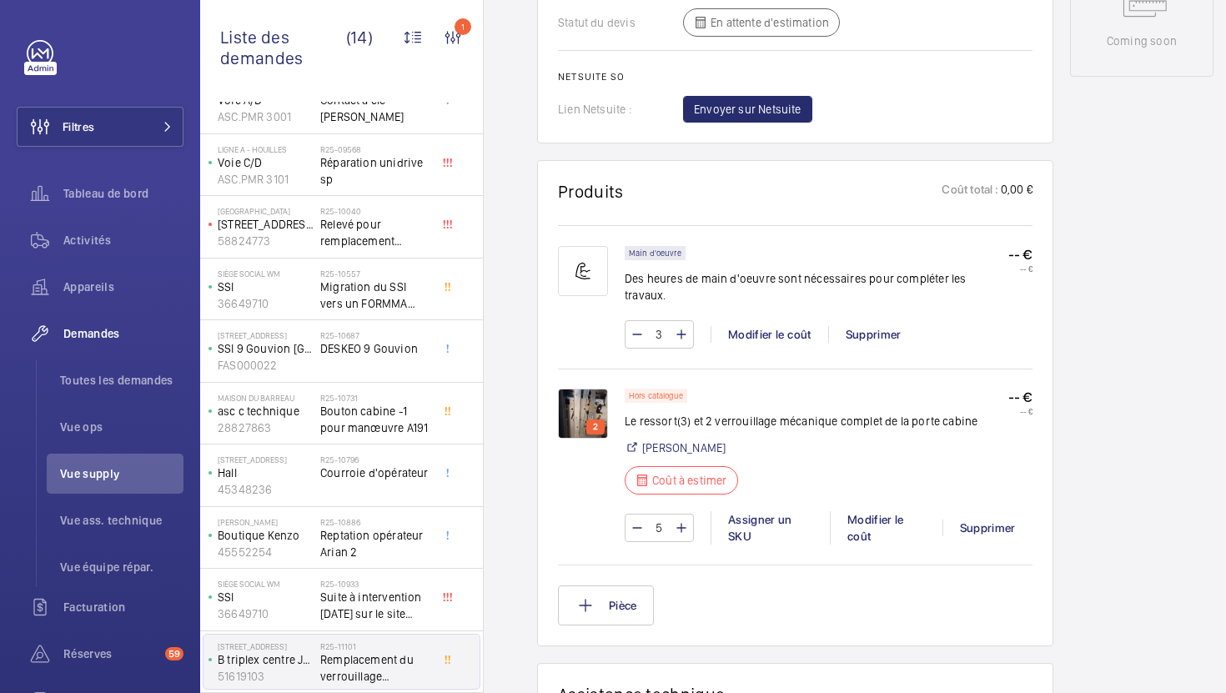
click at [586, 389] on img at bounding box center [583, 414] width 50 height 50
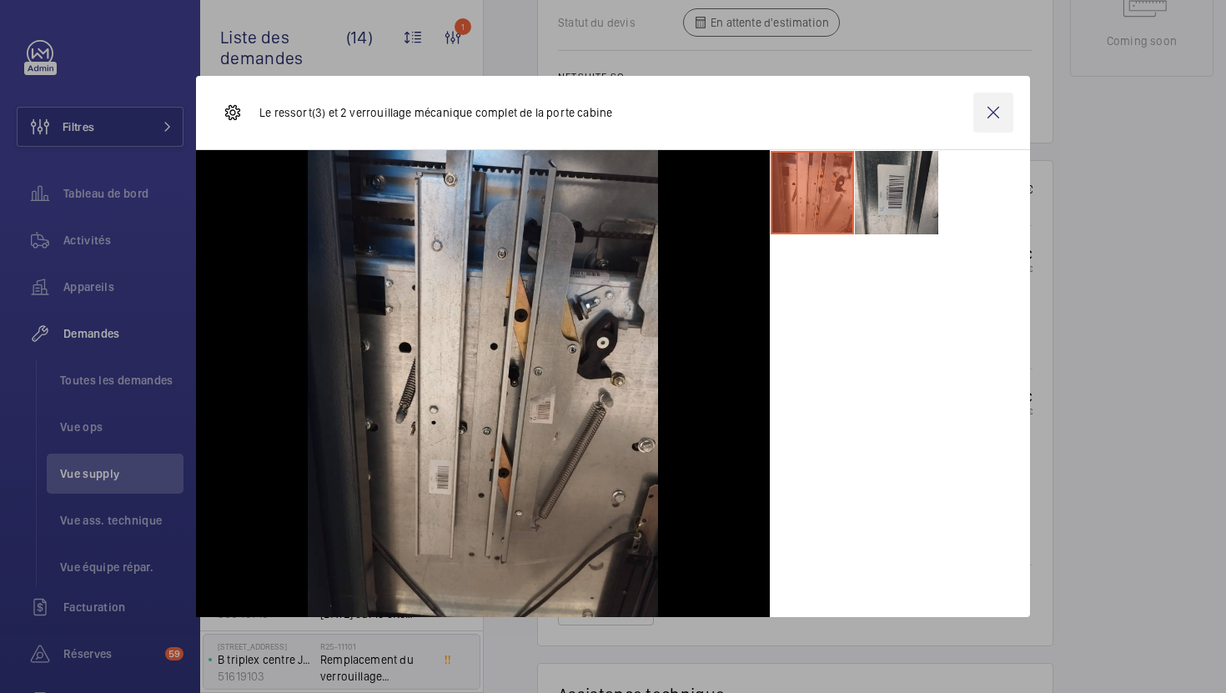
click at [1000, 120] on wm-front-icon-button at bounding box center [993, 113] width 40 height 40
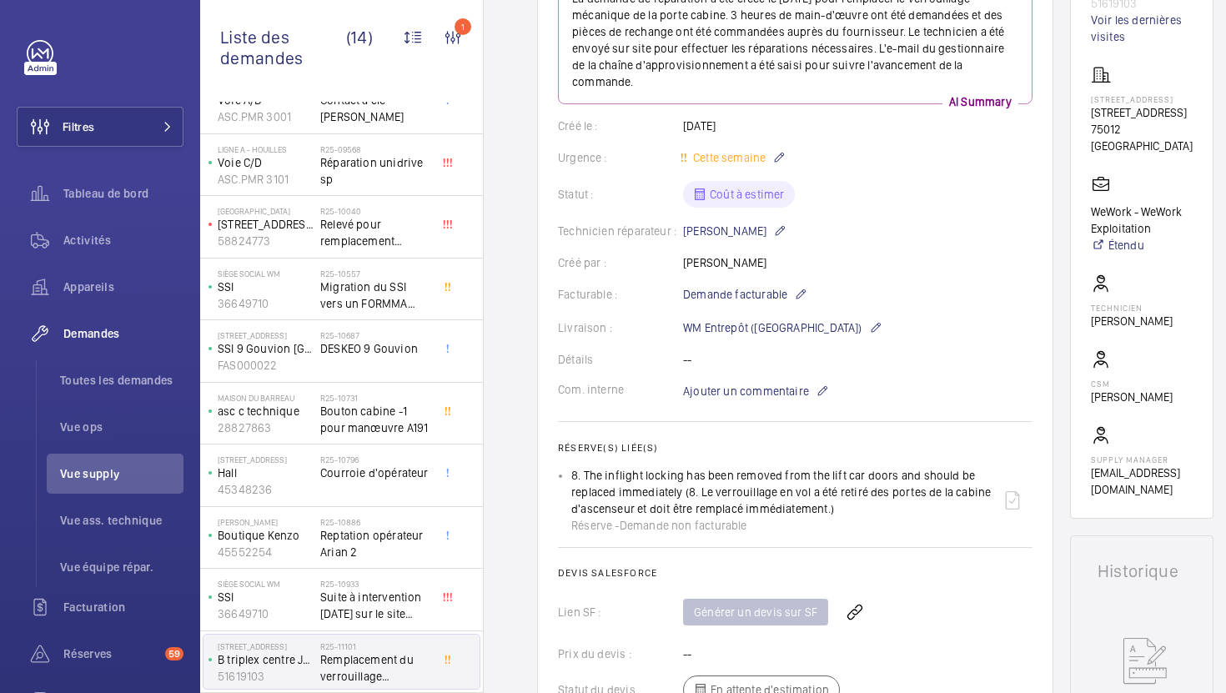
scroll to position [114, 0]
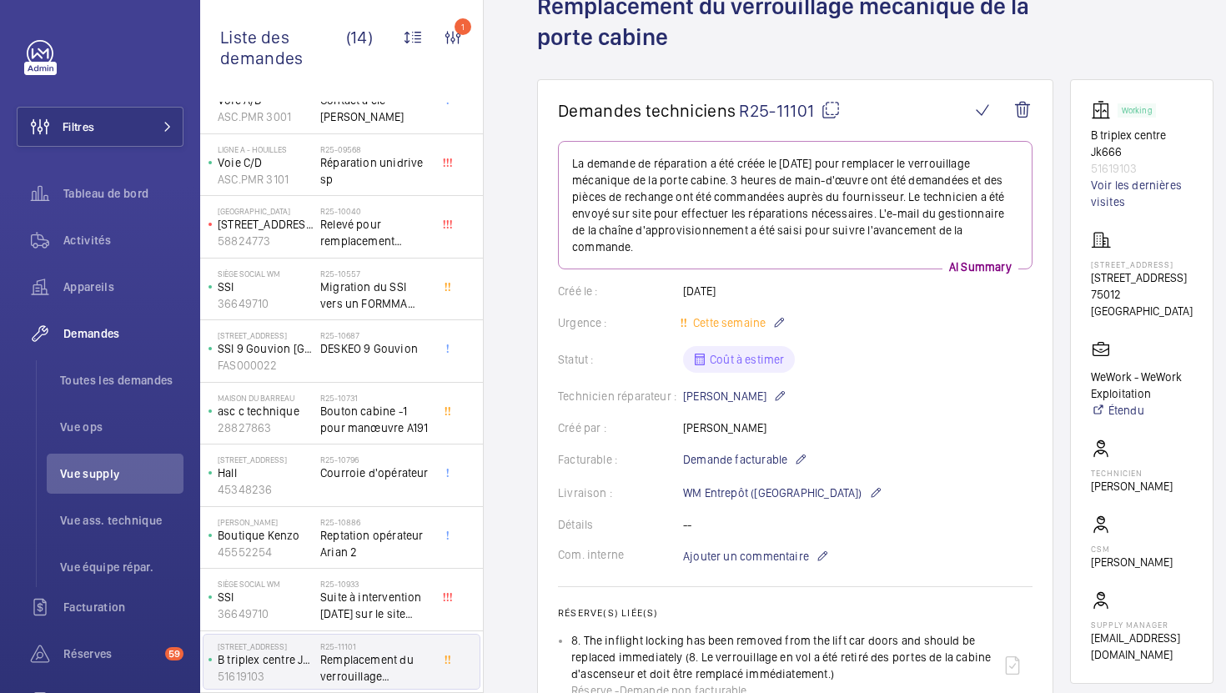
click at [823, 110] on mat-icon at bounding box center [831, 110] width 20 height 20
click at [831, 112] on mat-icon at bounding box center [831, 110] width 20 height 20
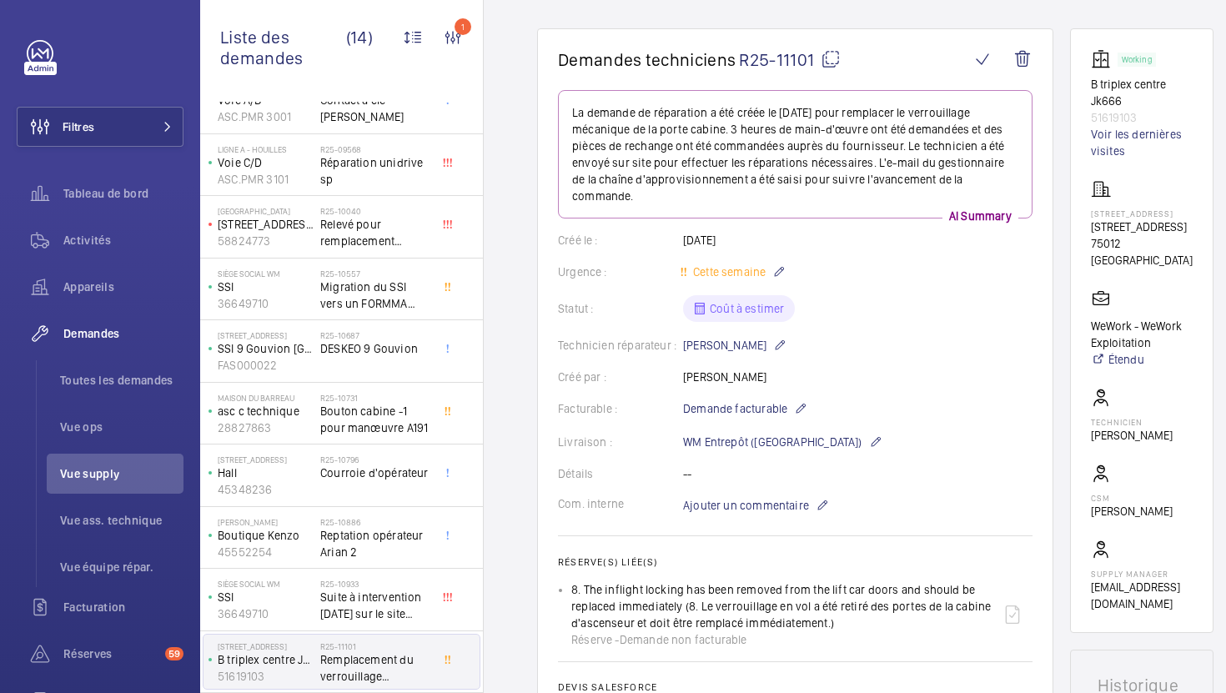
scroll to position [402, 0]
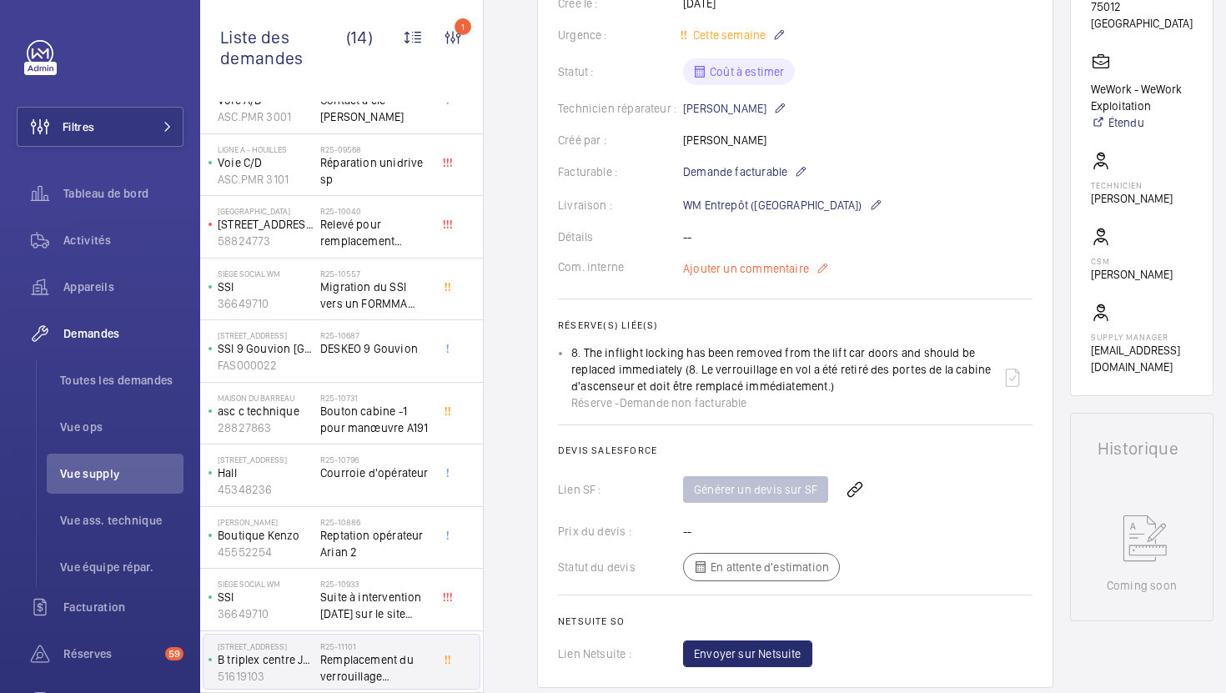
click at [738, 260] on span "Ajouter un commentaire" at bounding box center [746, 268] width 126 height 17
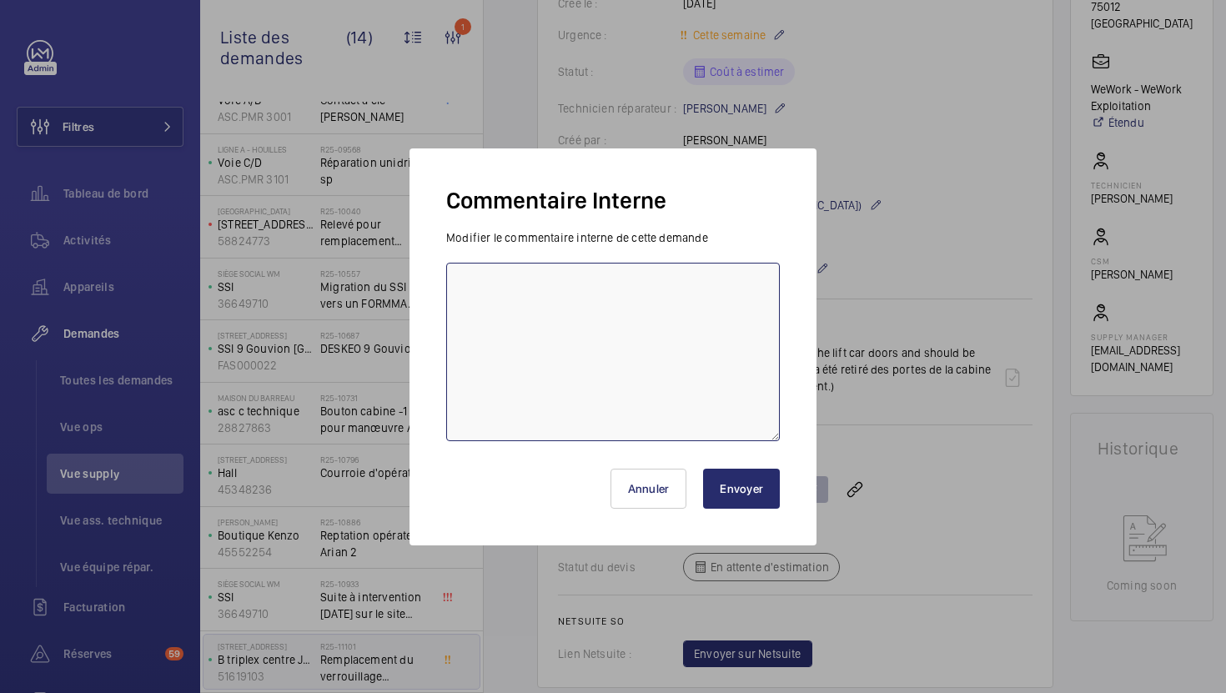
click at [639, 336] on textarea at bounding box center [613, 352] width 334 height 178
type textarea "19/08 demande de devis envoyée à sodica"
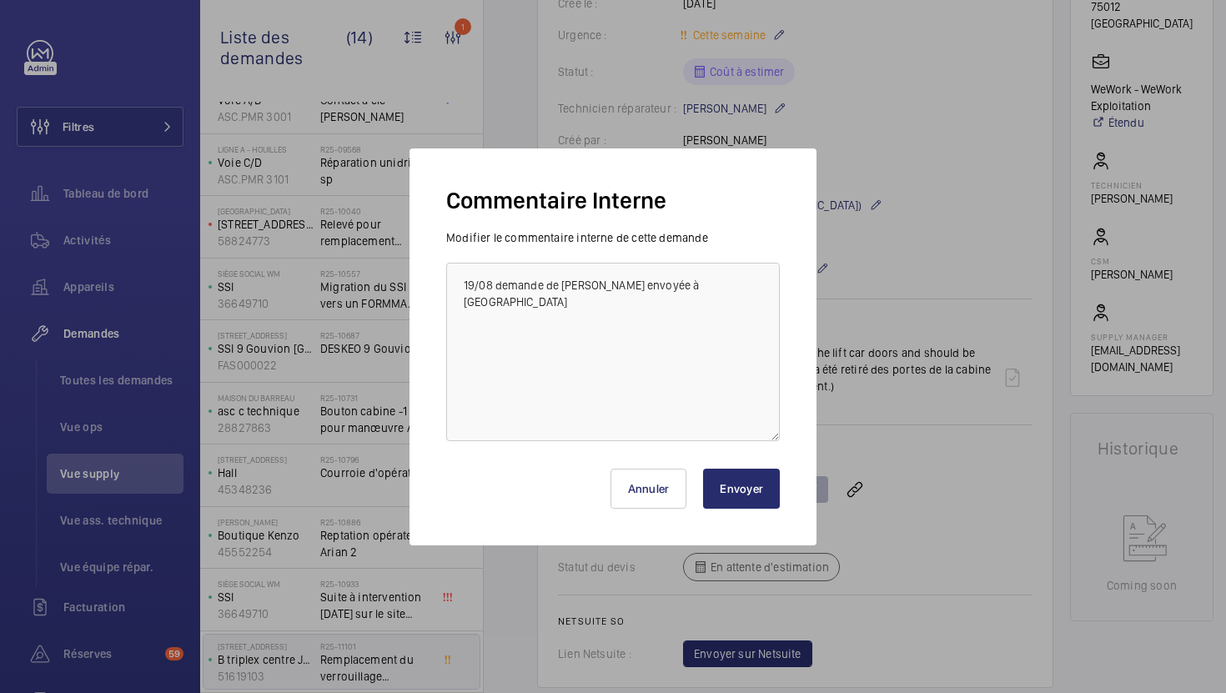
click at [742, 506] on button "Envoyer" at bounding box center [741, 489] width 77 height 40
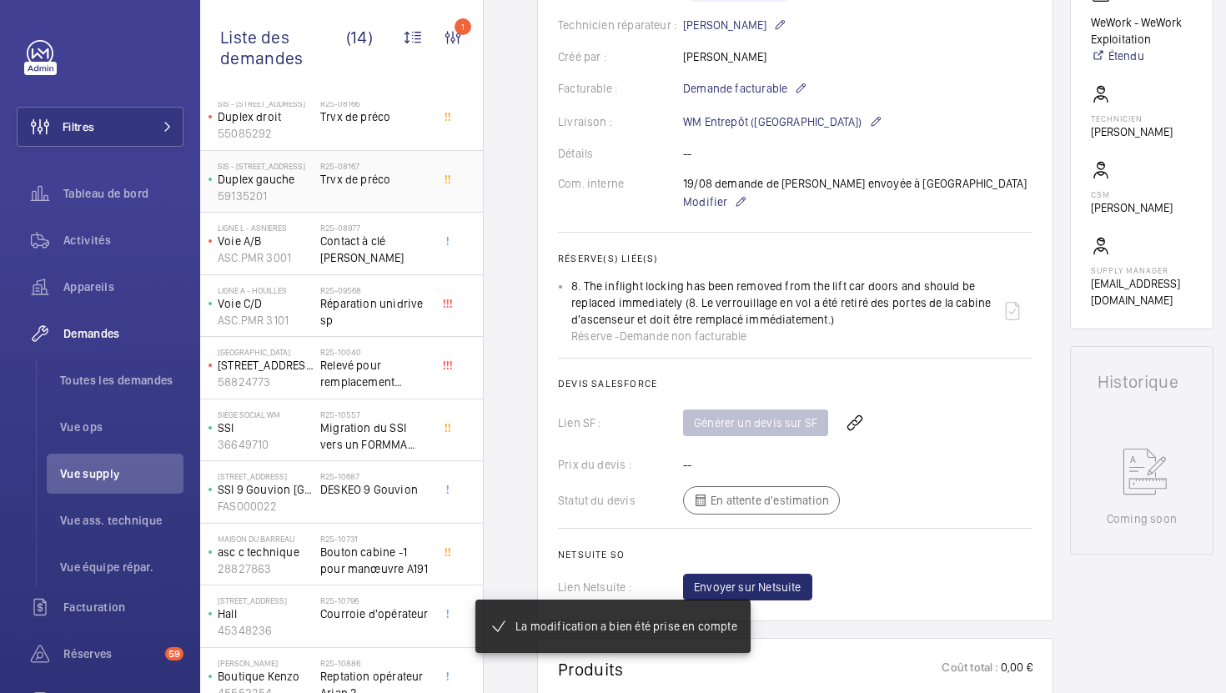
scroll to position [298, 0]
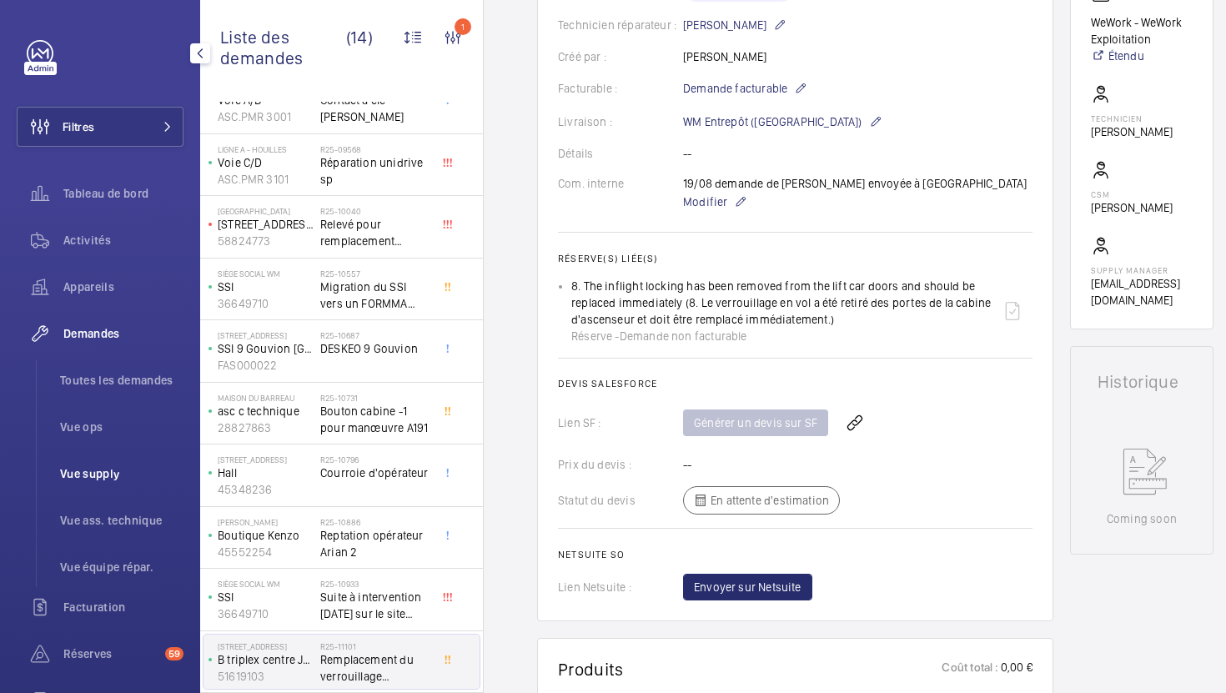
click at [73, 474] on span "Vue supply" at bounding box center [121, 473] width 123 height 17
